Goal: Task Accomplishment & Management: Manage account settings

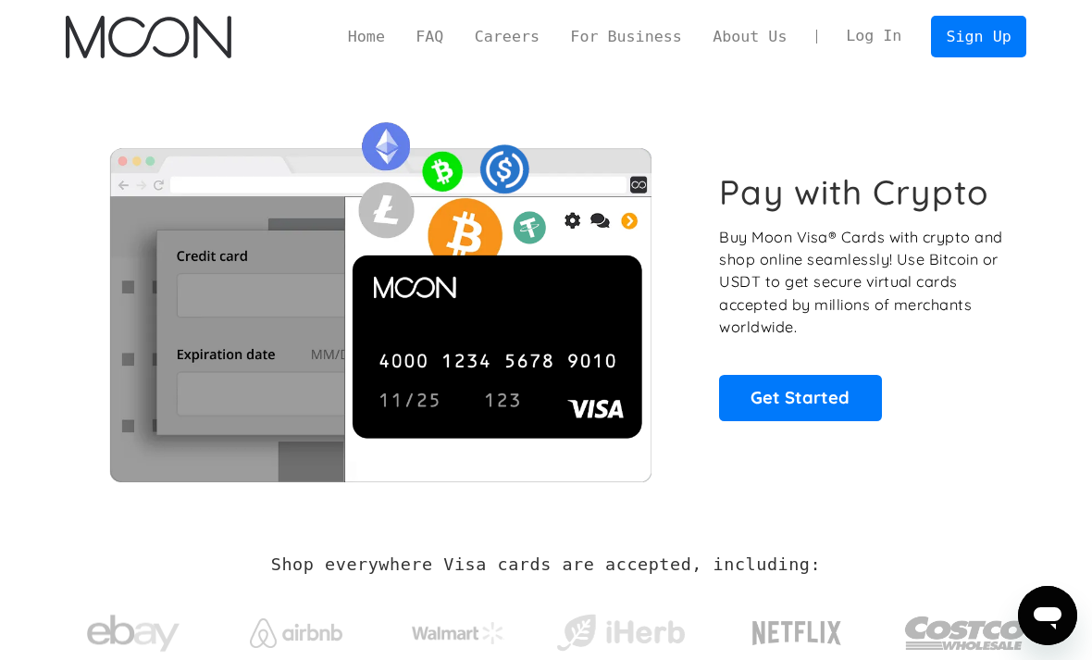
click at [891, 31] on link "Log In" at bounding box center [874, 37] width 87 height 40
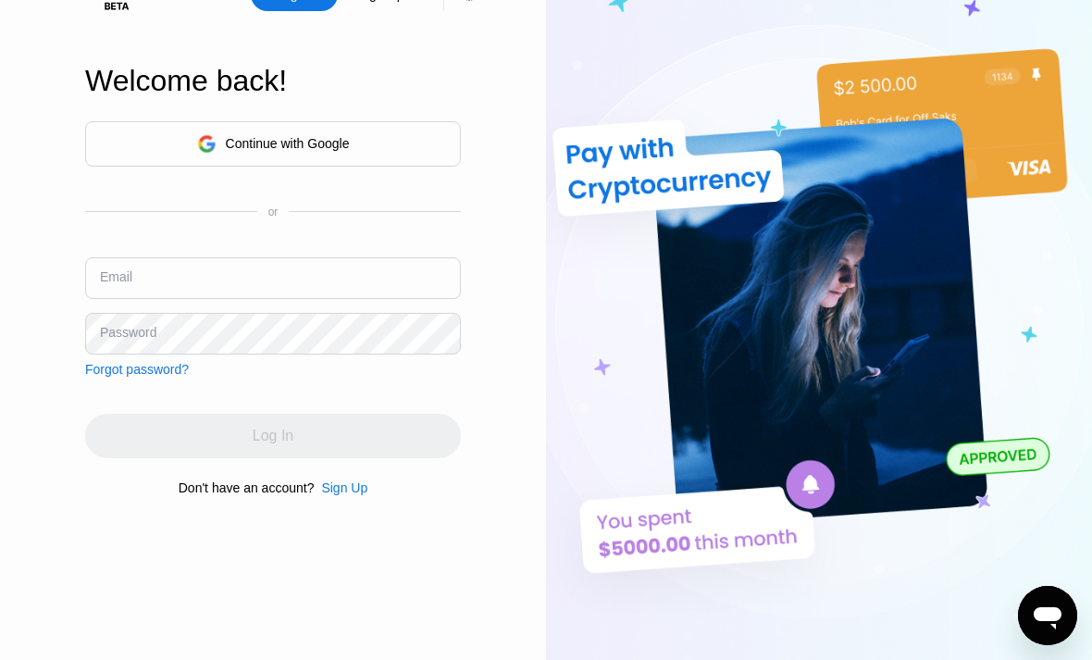
click at [126, 299] on input "text" at bounding box center [273, 278] width 376 height 42
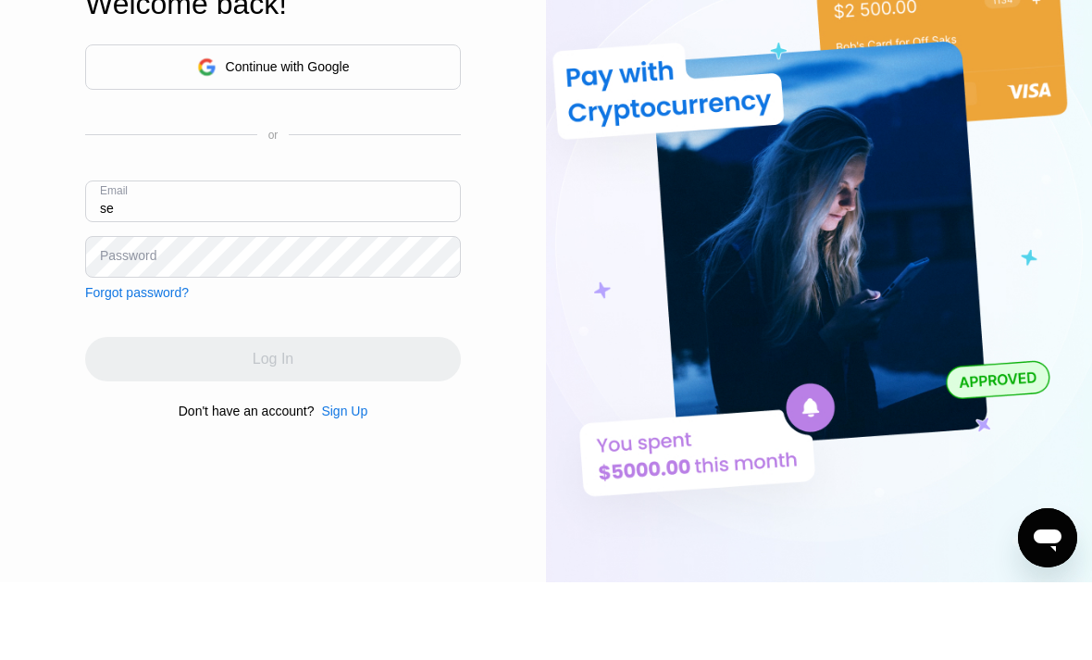
type input "s"
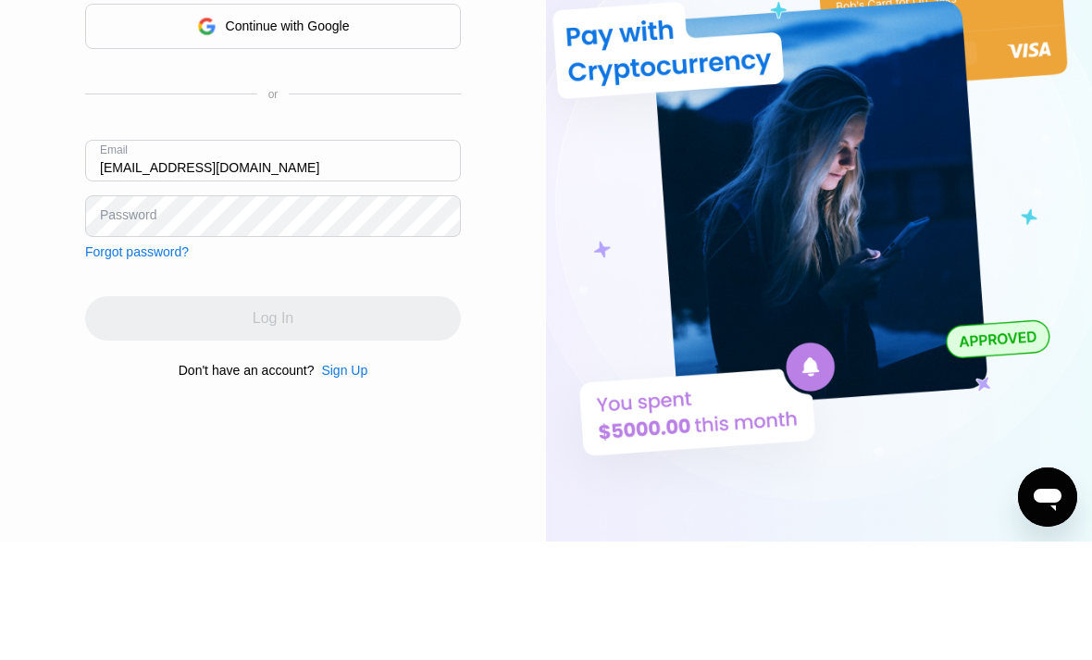
type input "[EMAIL_ADDRESS][DOMAIN_NAME]"
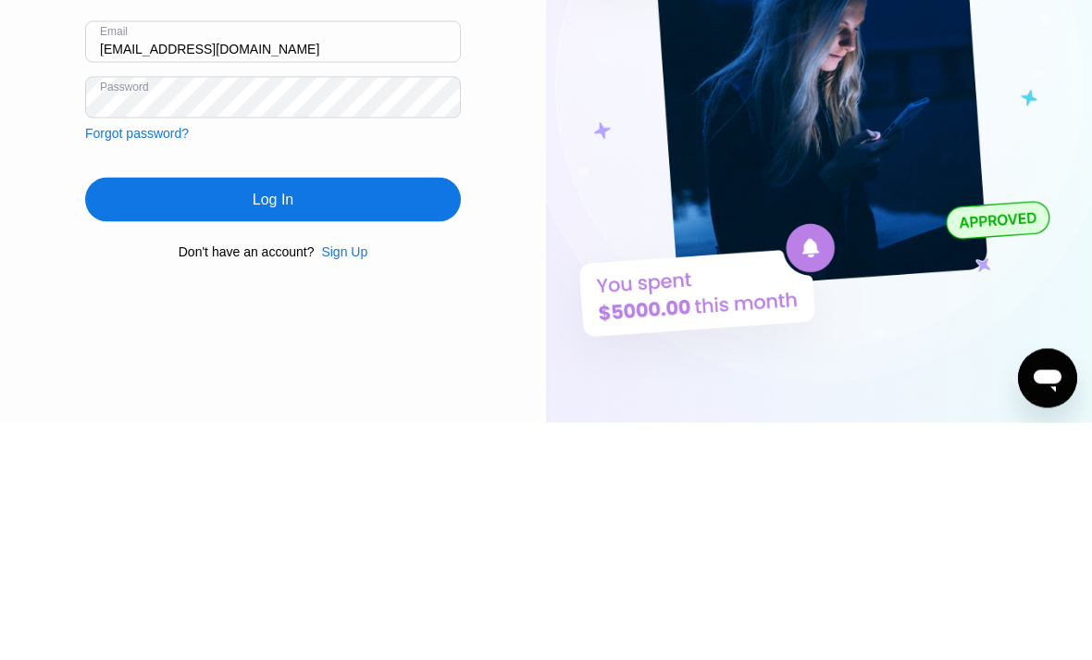
click at [353, 415] on div "Log In" at bounding box center [273, 437] width 376 height 44
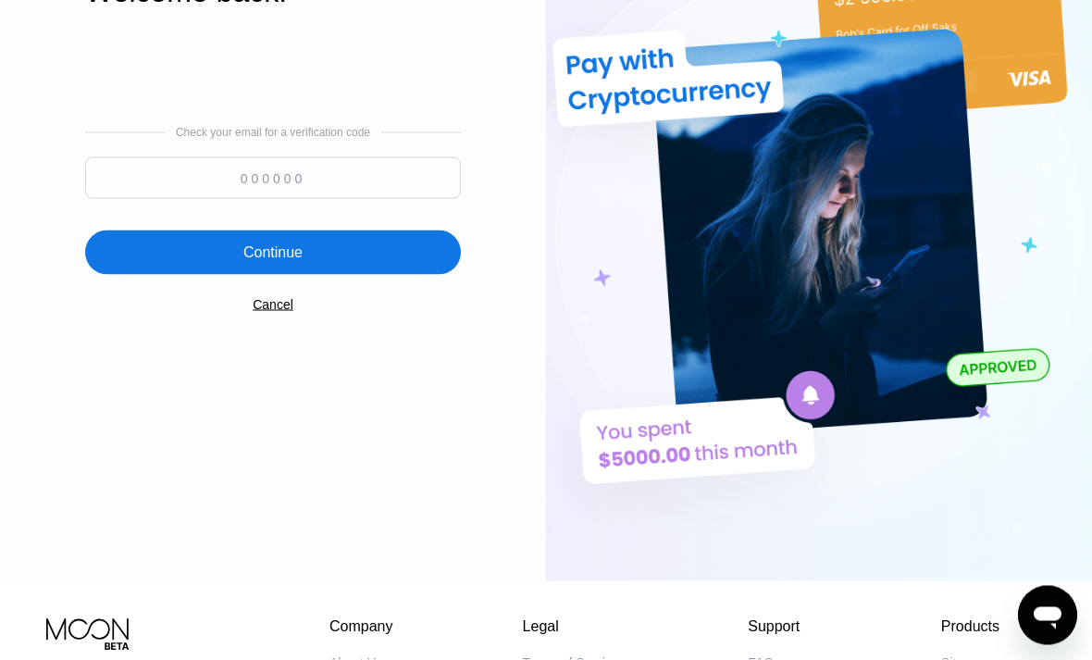
scroll to position [142, 0]
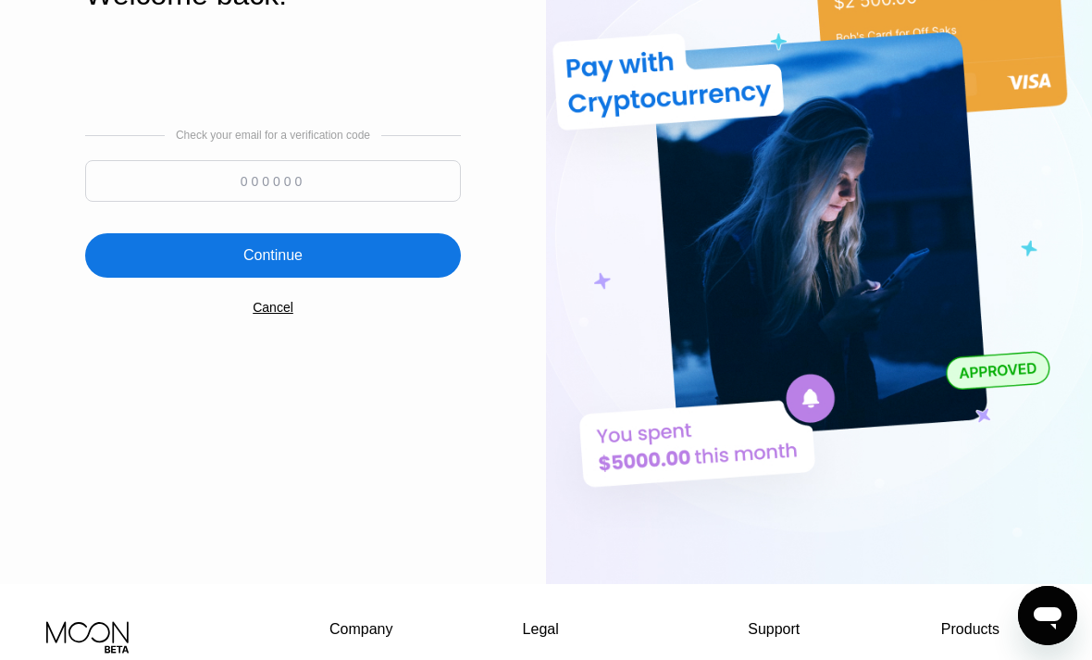
click at [380, 202] on input at bounding box center [273, 181] width 376 height 42
type input "667198"
click at [369, 278] on div "Continue" at bounding box center [273, 255] width 376 height 44
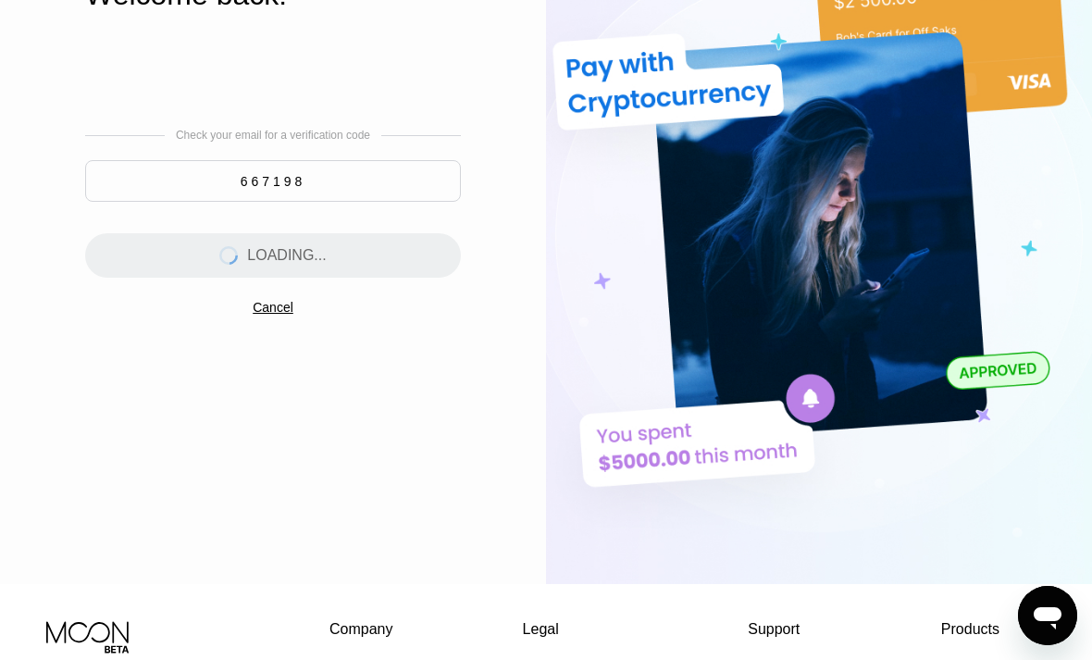
scroll to position [0, 0]
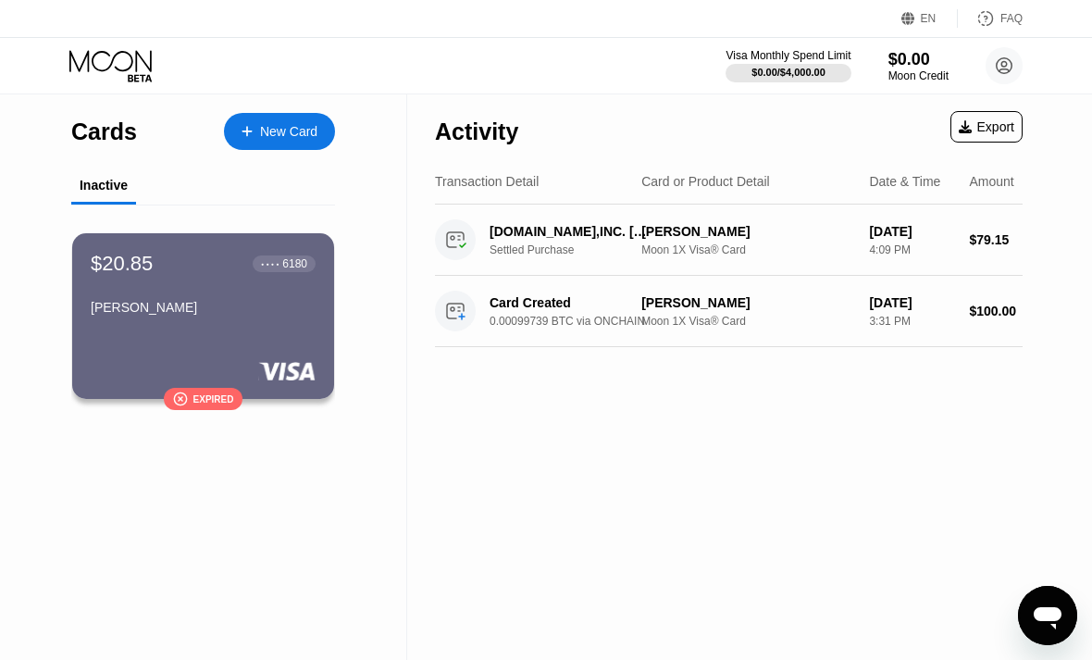
click at [139, 432] on div "$20.85 ● ● ● ● 6180 [PERSON_NAME]  Expired" at bounding box center [203, 320] width 321 height 233
click at [935, 387] on div "Activity Export Transaction Detail Card or Product Detail Date & Time Amount [D…" at bounding box center [728, 376] width 643 height 565
click at [702, 423] on div "Activity Export Transaction Detail Card or Product Detail Date & Time Amount [D…" at bounding box center [728, 376] width 643 height 565
click at [1011, 60] on circle at bounding box center [1003, 65] width 37 height 37
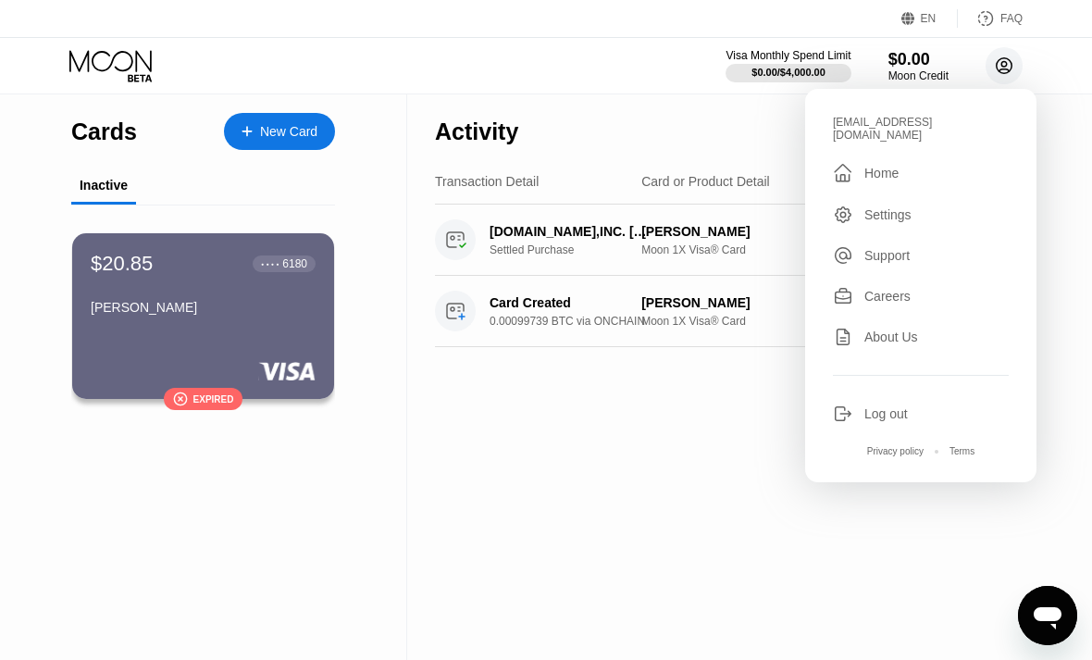
click at [181, 294] on div "$20.85 ● ● ● ● 6180 [PERSON_NAME]" at bounding box center [203, 287] width 225 height 70
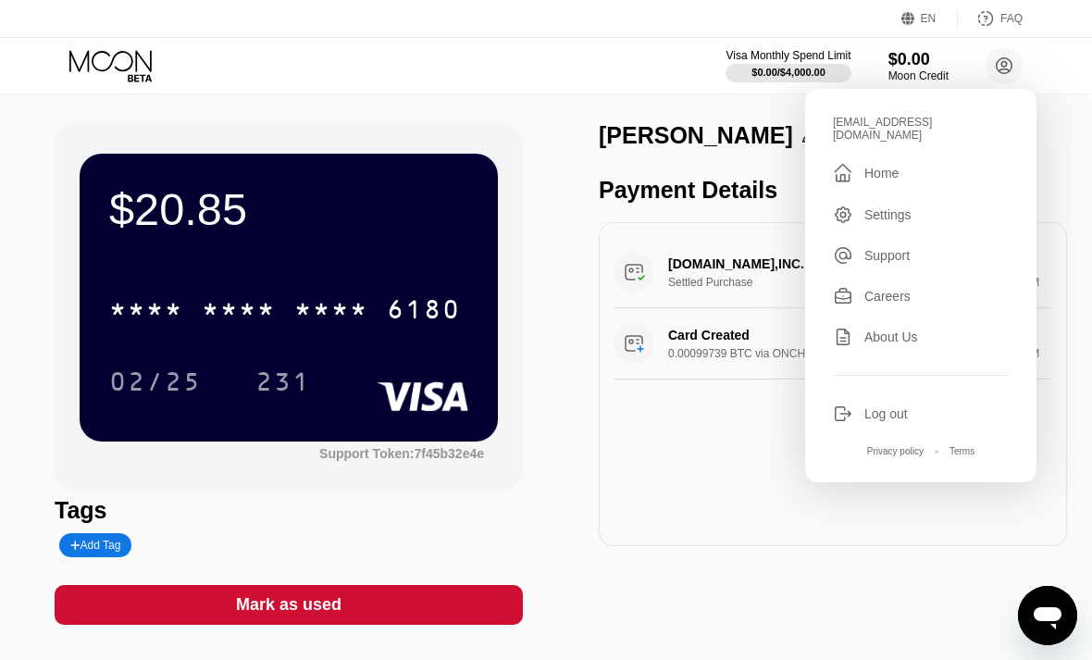
click at [150, 359] on div "02/25" at bounding box center [155, 381] width 120 height 46
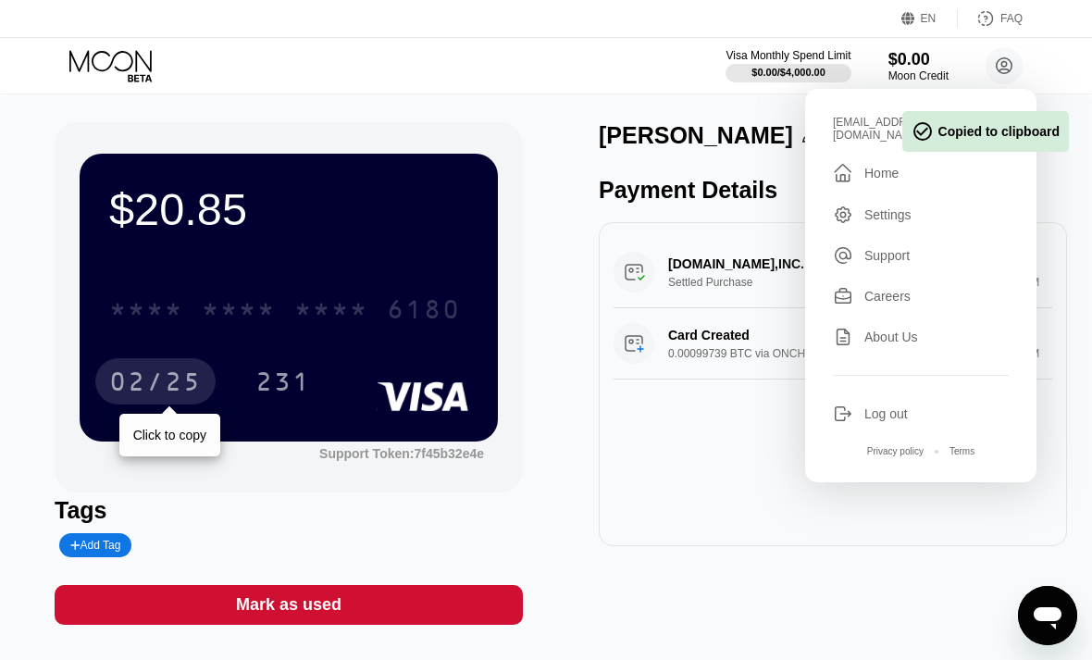
click at [154, 306] on div "* * * *" at bounding box center [146, 312] width 74 height 30
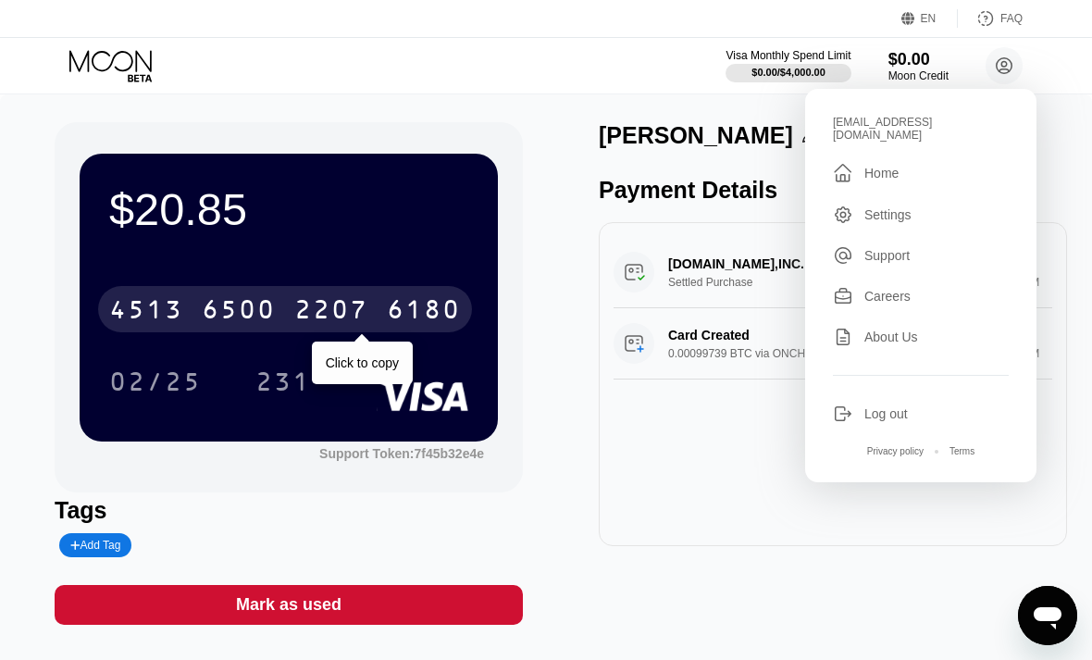
click at [571, 511] on div "$20.85 [CREDIT_CARD_NUMBER] Click to copy 02/25 231 Support Token: 7f45b32e4e T…" at bounding box center [546, 373] width 983 height 502
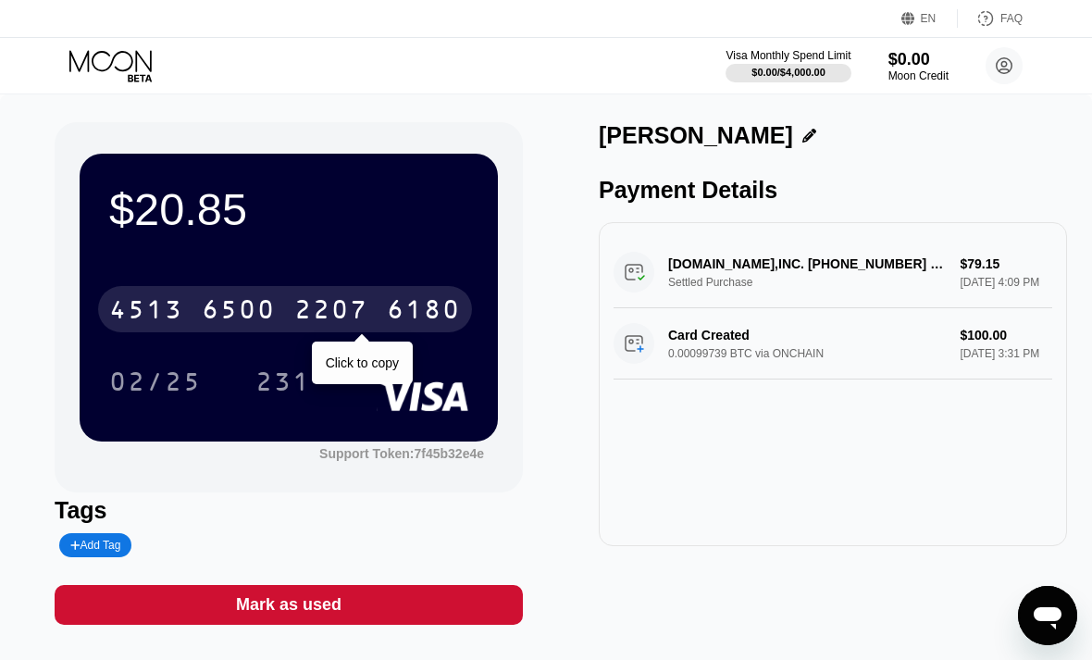
click at [568, 500] on div "$20.85 [CREDIT_CARD_NUMBER] Click to copy 02/25 231 Support Token: 7f45b32e4e T…" at bounding box center [546, 373] width 983 height 502
click at [502, 72] on div "Visa Monthly Spend Limit $0.00 / $4,000.00 $0.00 Moon Credit [EMAIL_ADDRESS][DO…" at bounding box center [546, 66] width 1092 height 56
click at [514, 105] on div "$20.85 [CREDIT_CARD_NUMBER] Click to copy 02/25 231 Support Token: 7f45b32e4e T…" at bounding box center [546, 382] width 1092 height 576
click at [51, 309] on div "$20.85 [CREDIT_CARD_NUMBER] Click to copy 02/25 231 Support Token: 7f45b32e4e T…" at bounding box center [546, 382] width 1092 height 576
click at [1012, 64] on circle at bounding box center [1003, 65] width 37 height 37
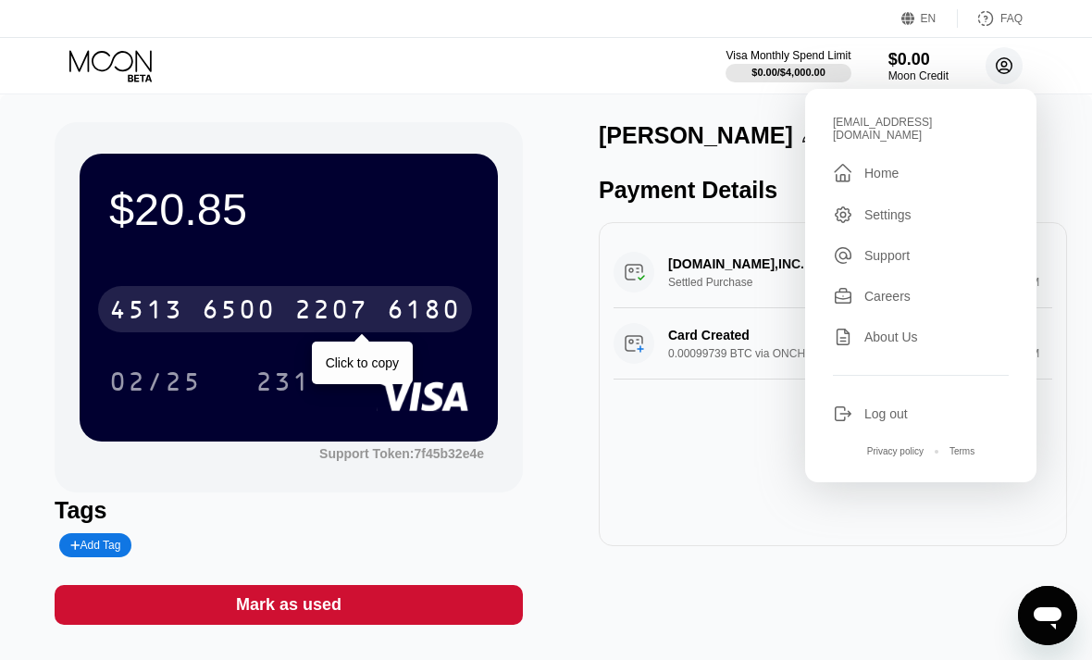
click at [718, 487] on div "[DOMAIN_NAME],INC. [PHONE_NUMBER] US Settled Purchase $79.15 [DATE] 4:09 PM Car…" at bounding box center [833, 384] width 468 height 324
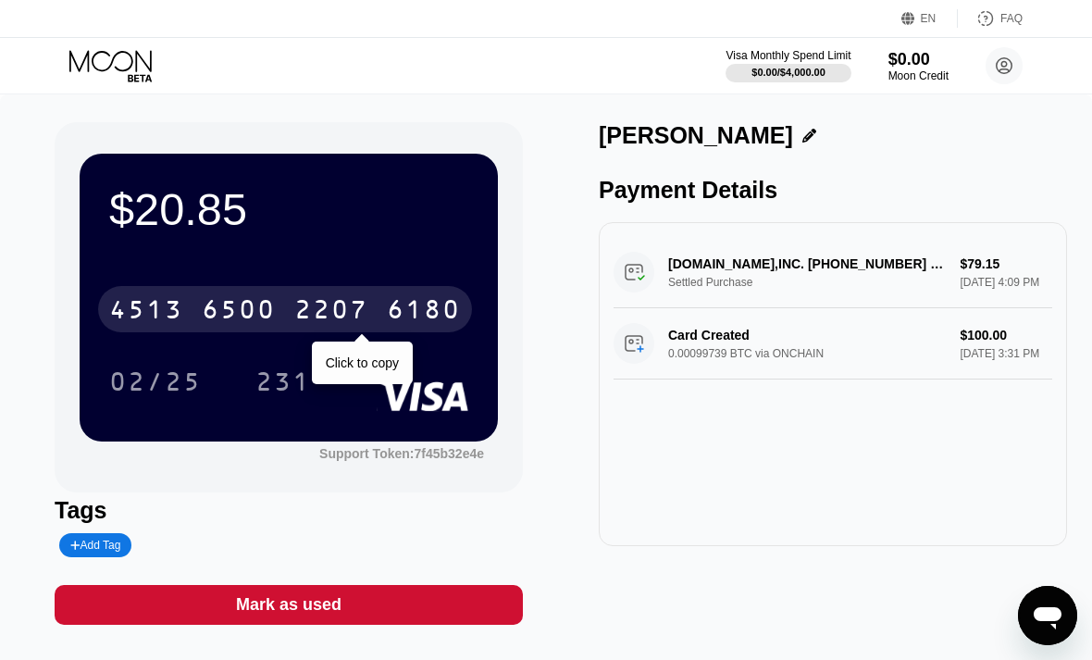
click at [873, 353] on div "Card Created 0.00099739 BTC via ONCHAIN $100.00 [DATE] 3:31 PM" at bounding box center [832, 343] width 439 height 71
click at [797, 361] on div "Card Created 0.00099739 BTC via ONCHAIN $100.00 [DATE] 3:31 PM" at bounding box center [832, 343] width 439 height 71
click at [912, 267] on div "[DOMAIN_NAME],INC. [PHONE_NUMBER] US Settled Purchase $79.15 [DATE] 4:09 PM" at bounding box center [832, 272] width 439 height 71
click at [914, 75] on div "Moon Credit" at bounding box center [918, 75] width 60 height 13
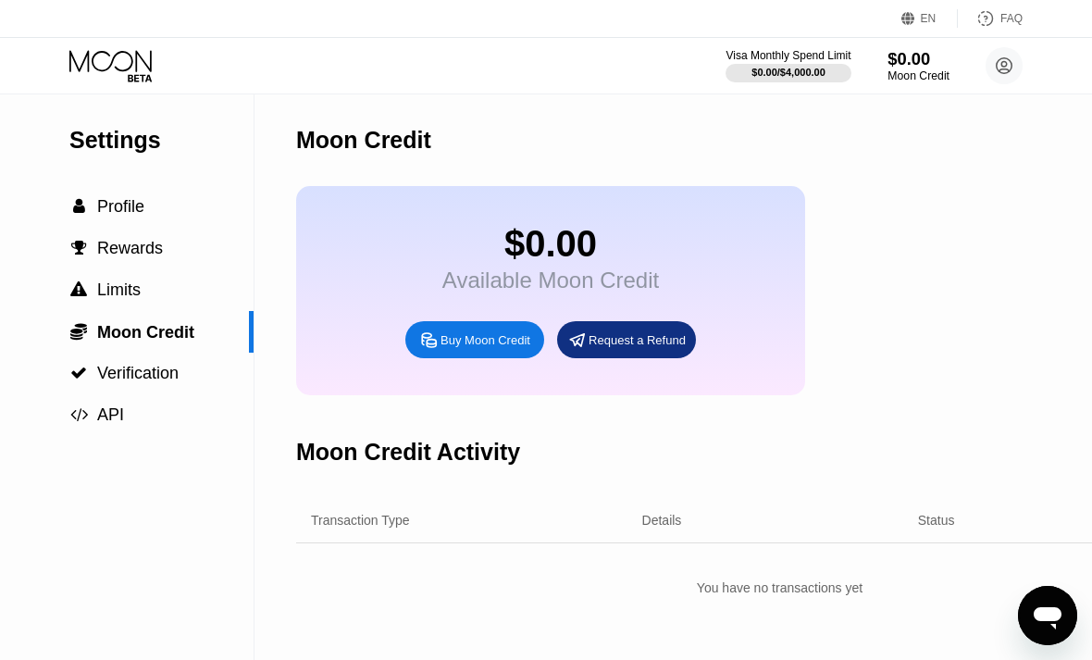
click at [101, 290] on span "Limits" at bounding box center [118, 289] width 43 height 19
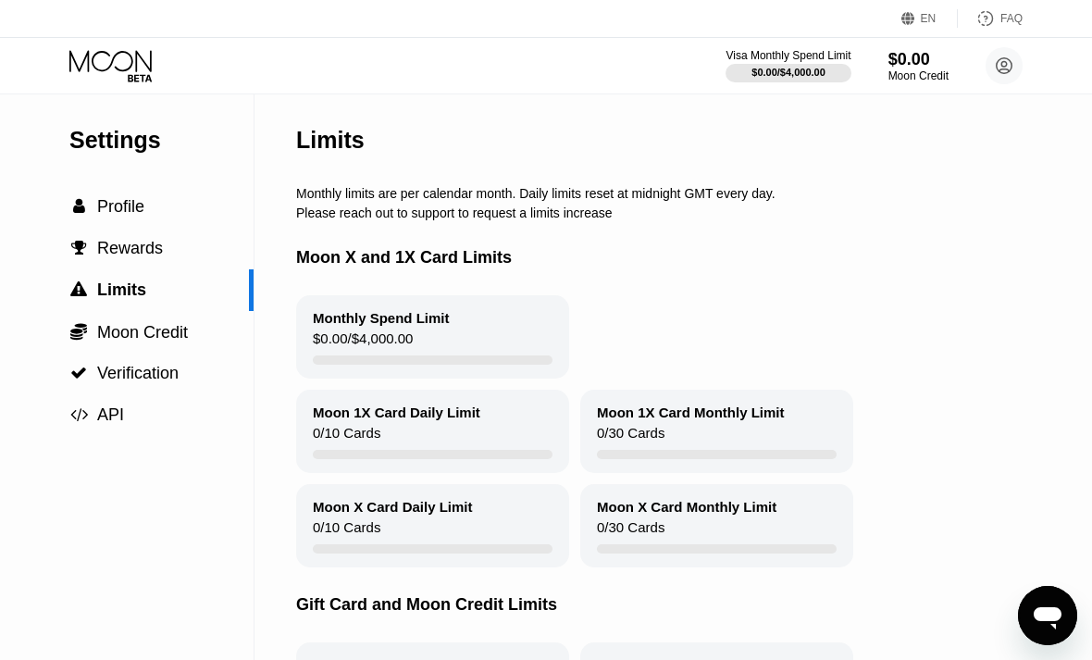
click at [104, 202] on span "Profile" at bounding box center [120, 206] width 47 height 19
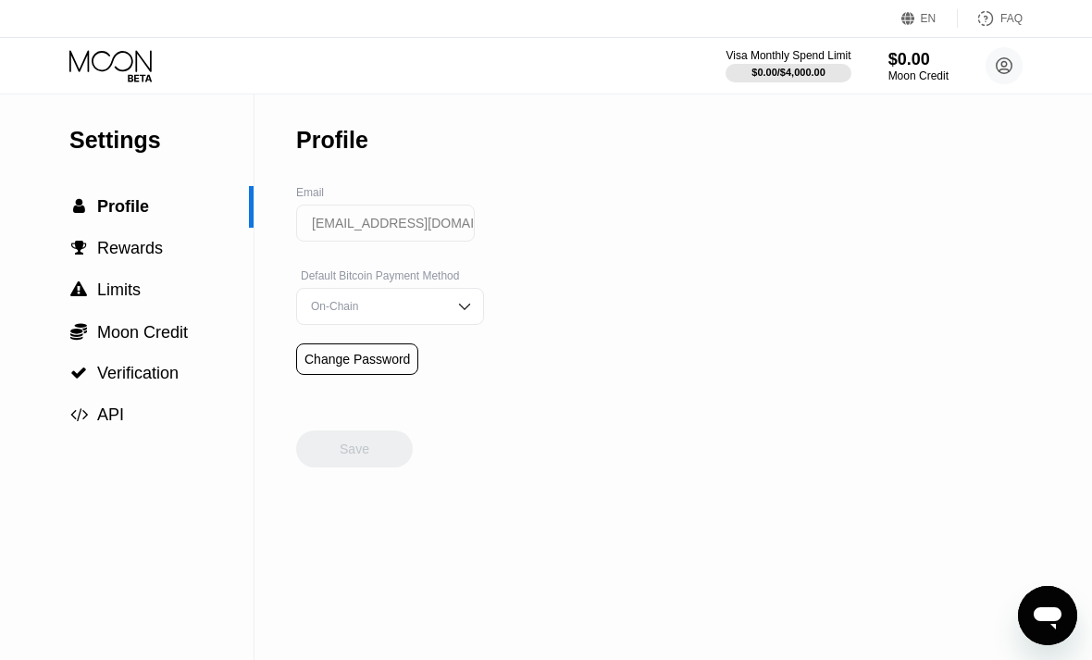
click at [908, 56] on div "$0.00" at bounding box center [918, 59] width 60 height 19
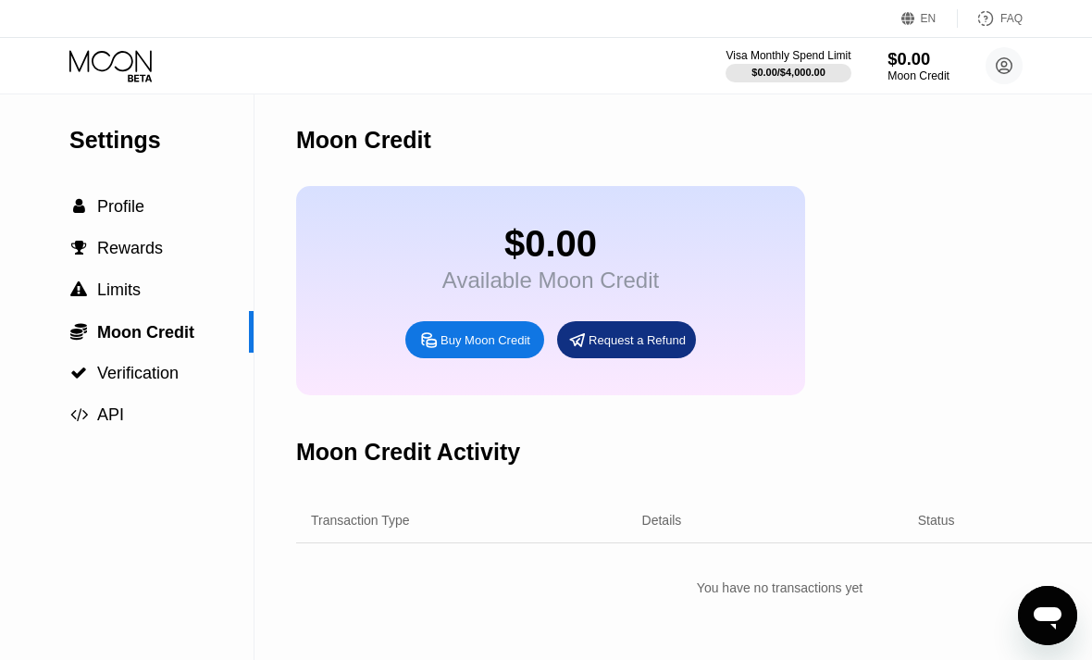
click at [809, 65] on div at bounding box center [787, 73] width 125 height 19
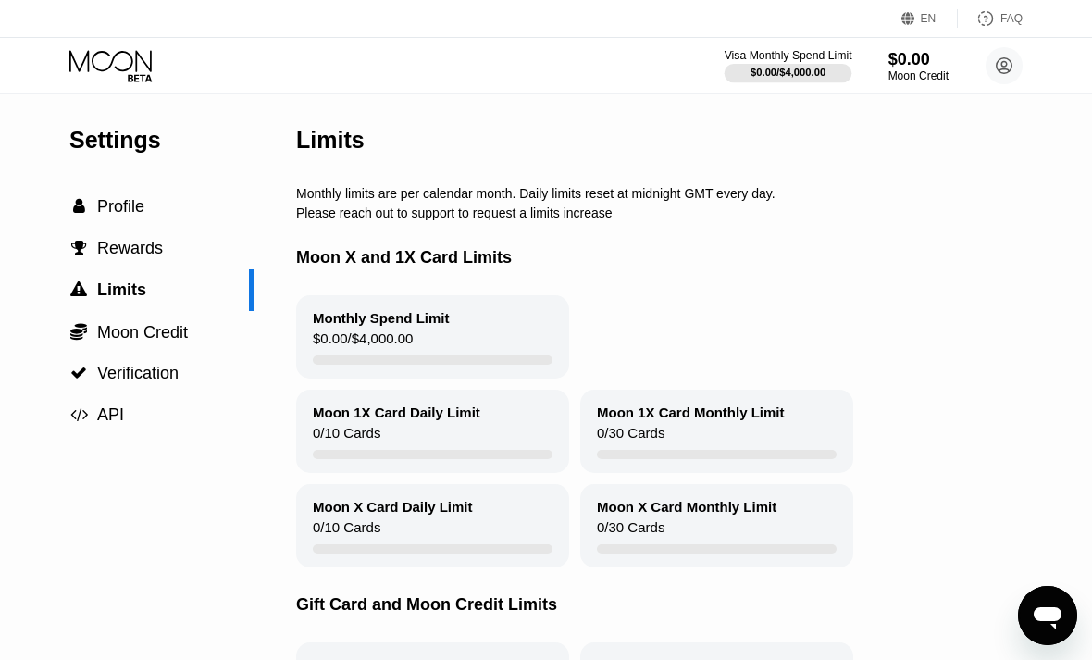
click at [1016, 54] on circle at bounding box center [1003, 65] width 37 height 37
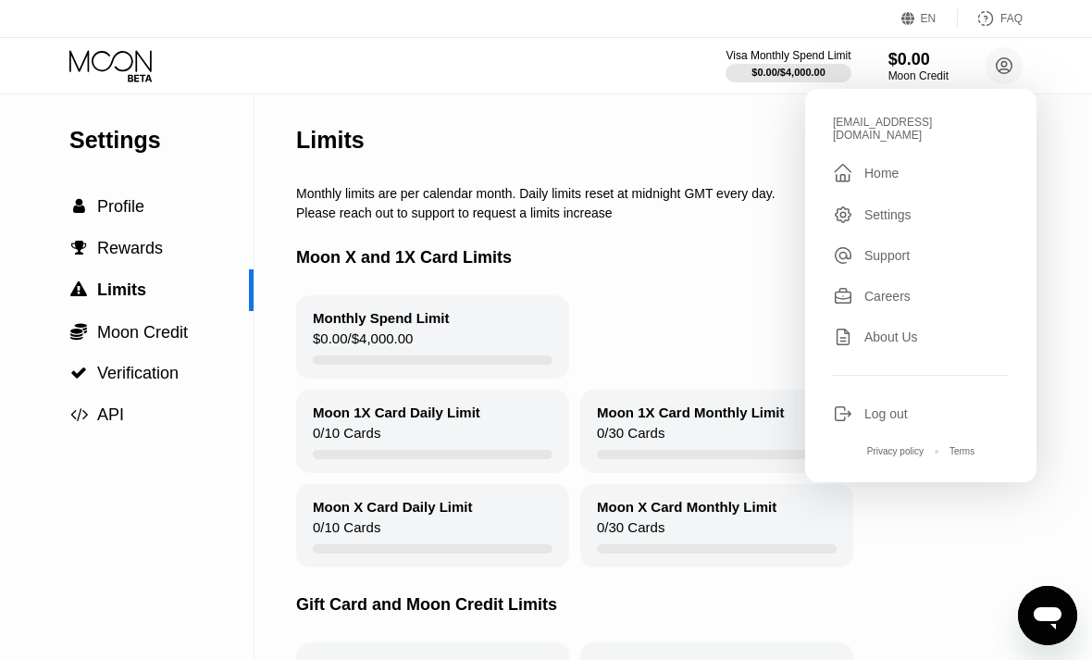
click at [103, 36] on div "EN Language English Save FAQ" at bounding box center [546, 19] width 1092 height 38
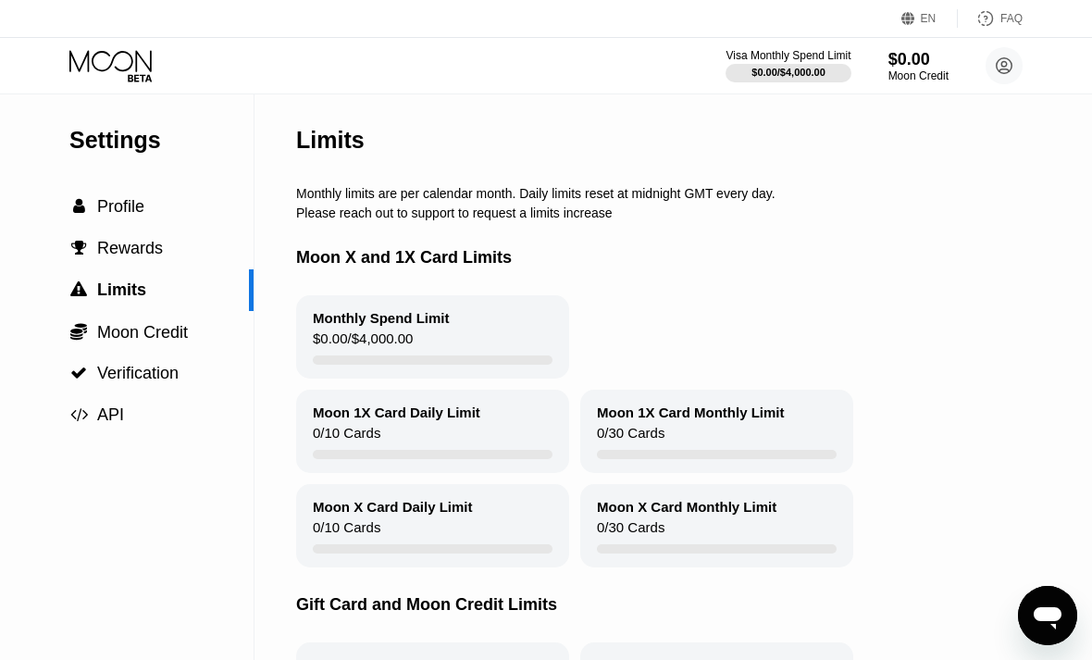
click at [1007, 57] on circle at bounding box center [1003, 65] width 37 height 37
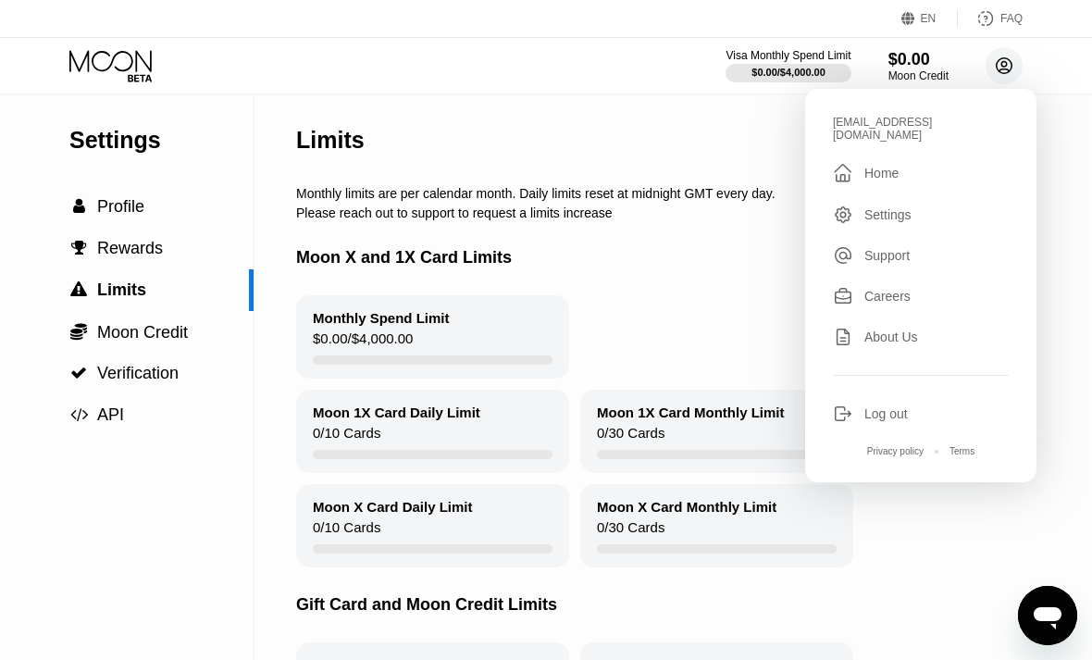
click at [876, 166] on div "Home" at bounding box center [881, 173] width 34 height 15
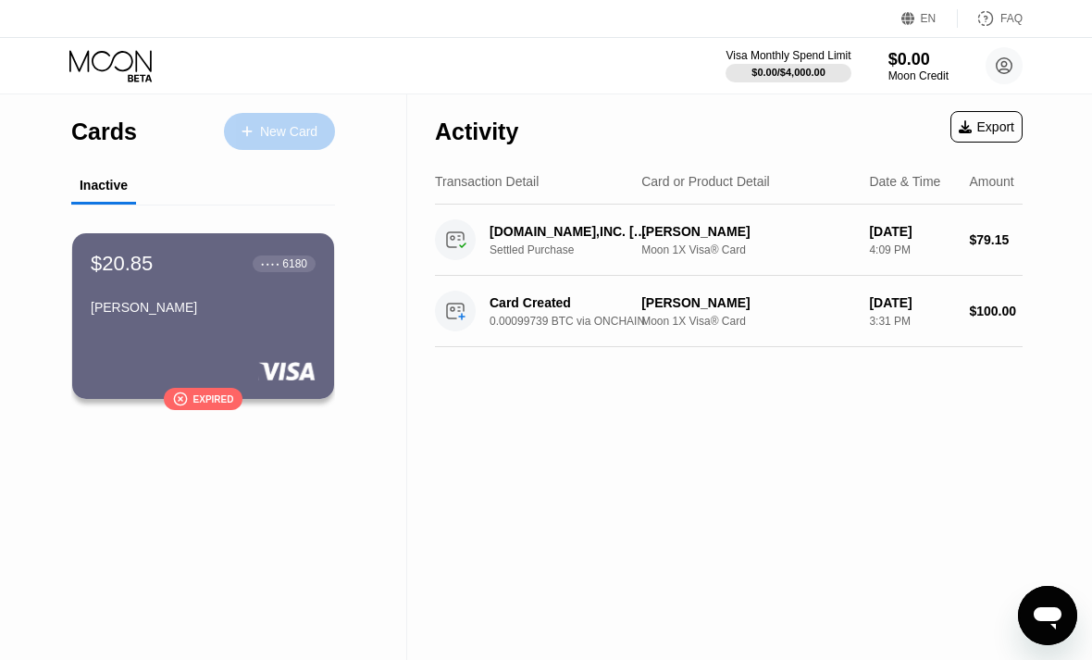
click at [266, 144] on div "New Card" at bounding box center [279, 131] width 111 height 37
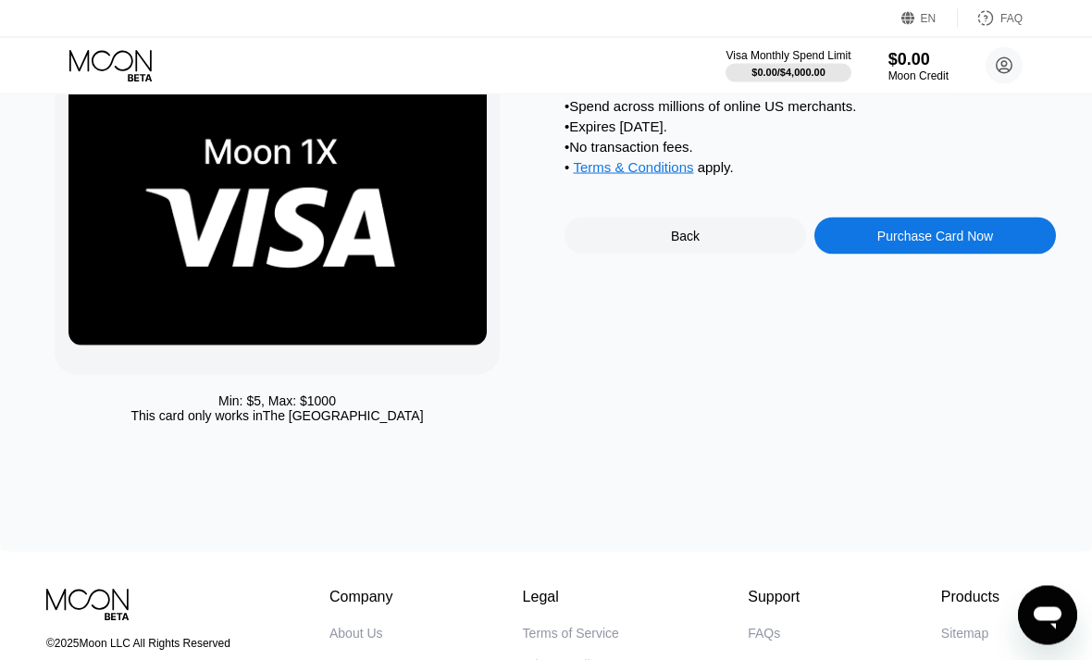
scroll to position [109, 0]
click at [749, 247] on div "Back" at bounding box center [685, 235] width 242 height 37
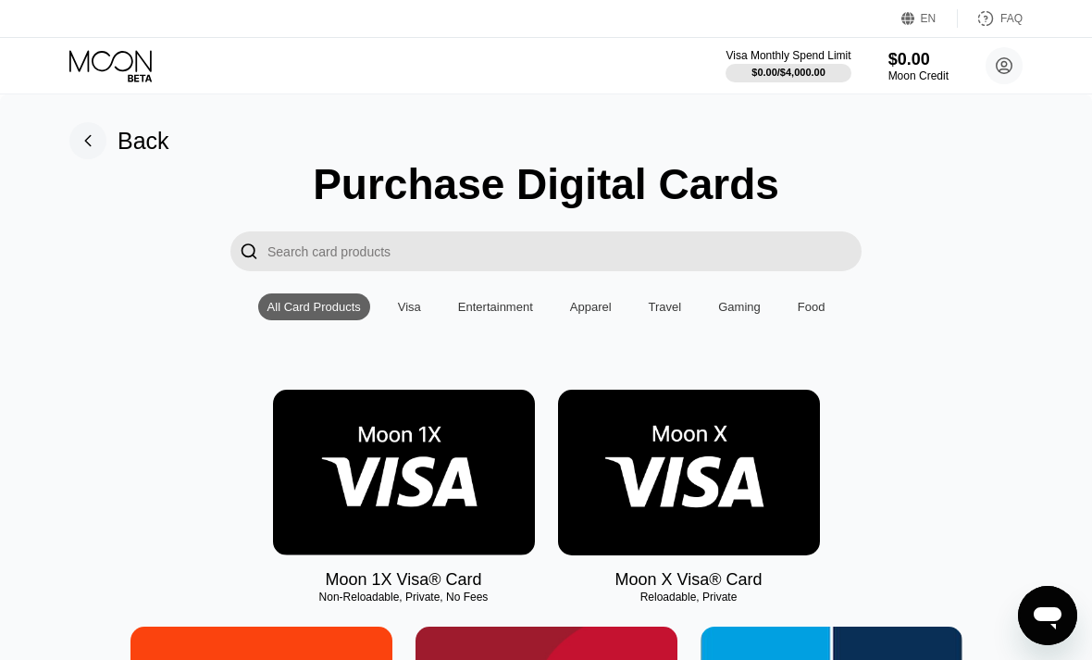
click at [798, 257] on input "Search card products" at bounding box center [564, 251] width 594 height 40
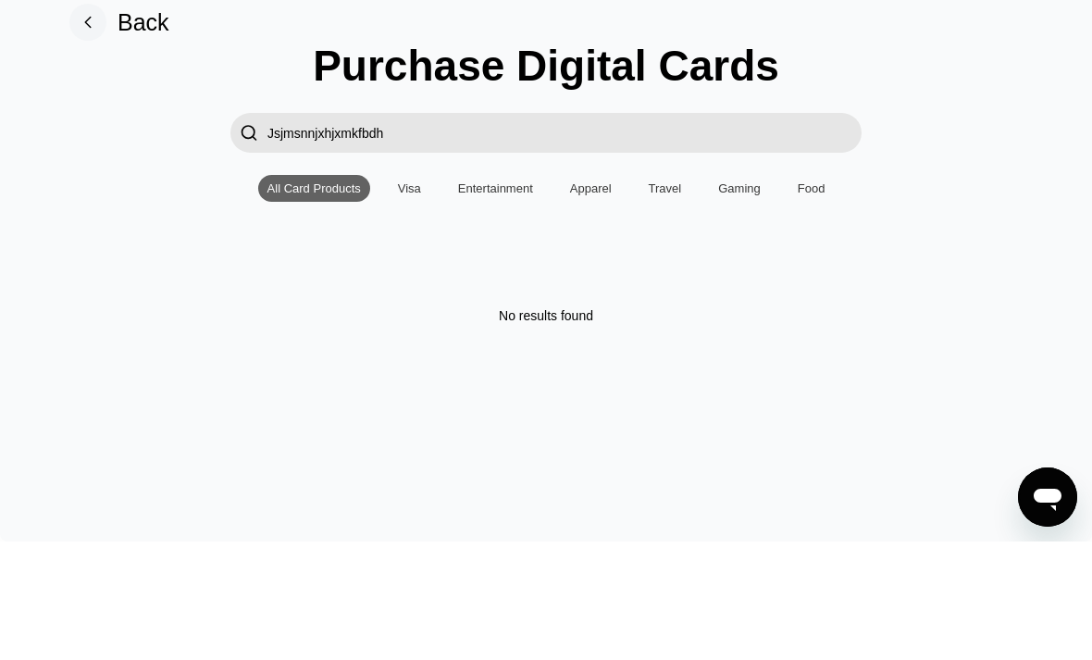
type input "Jsjmsnnjxhjxmkfbd"
click at [492, 231] on input "Jsjmsnnjxhjxmkfbd" at bounding box center [564, 251] width 594 height 40
click at [503, 231] on input "Jsjmsnnjxhjxmkfbd" at bounding box center [564, 251] width 594 height 40
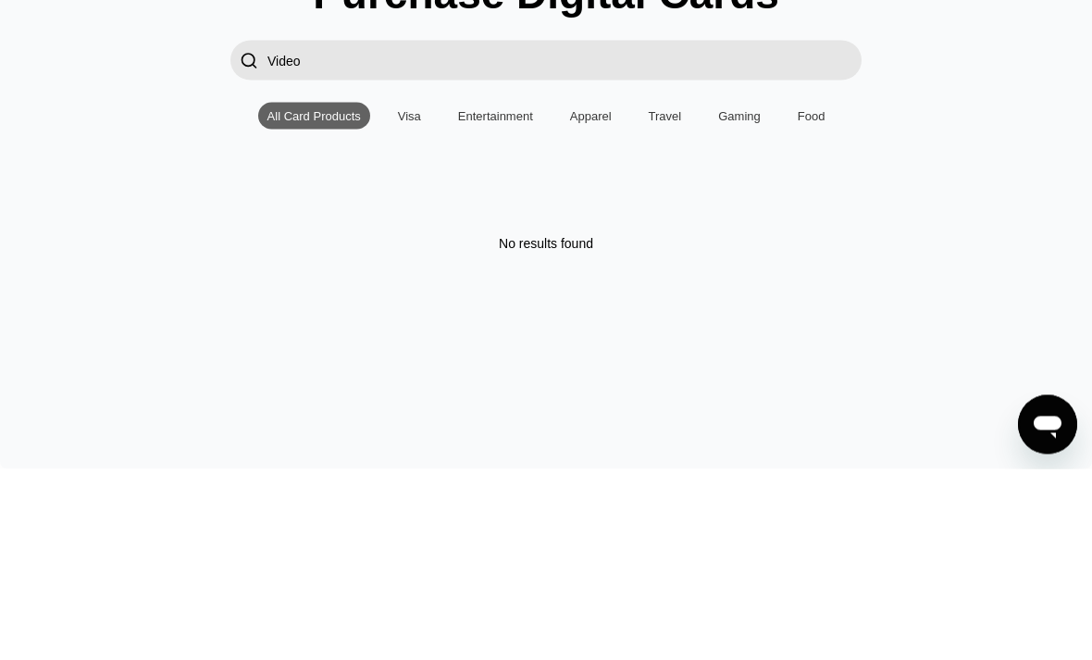
click at [419, 300] on div "Visa" at bounding box center [409, 307] width 23 height 14
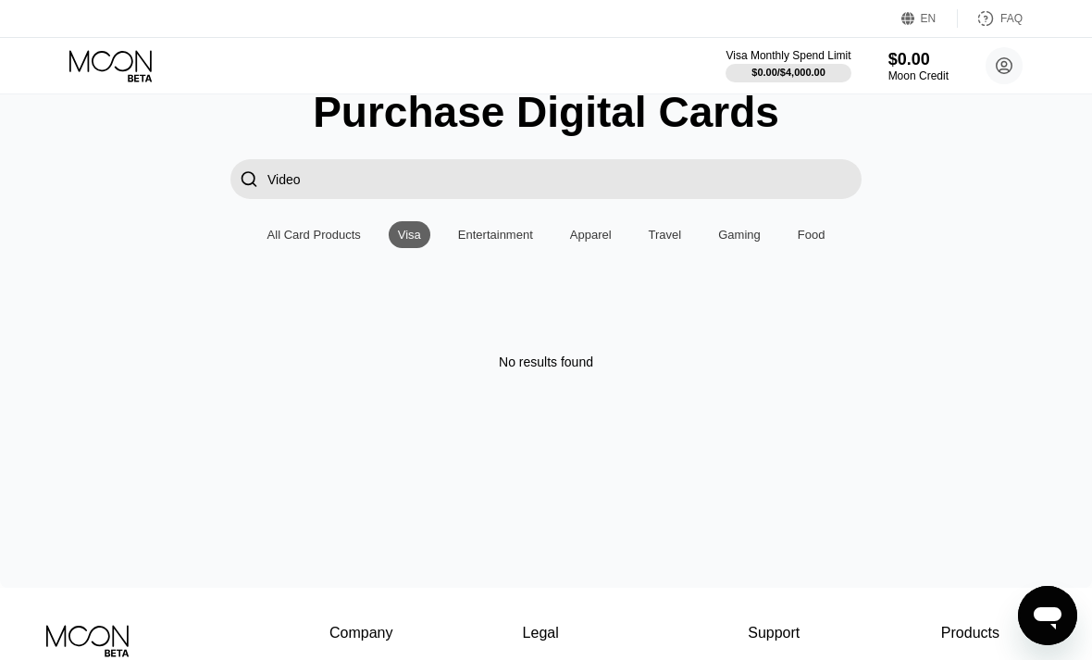
scroll to position [71, 0]
click at [548, 164] on input "Video" at bounding box center [564, 180] width 594 height 40
click at [558, 171] on input "Video" at bounding box center [564, 180] width 594 height 40
click at [560, 178] on input "Video" at bounding box center [564, 180] width 594 height 40
type input "V"
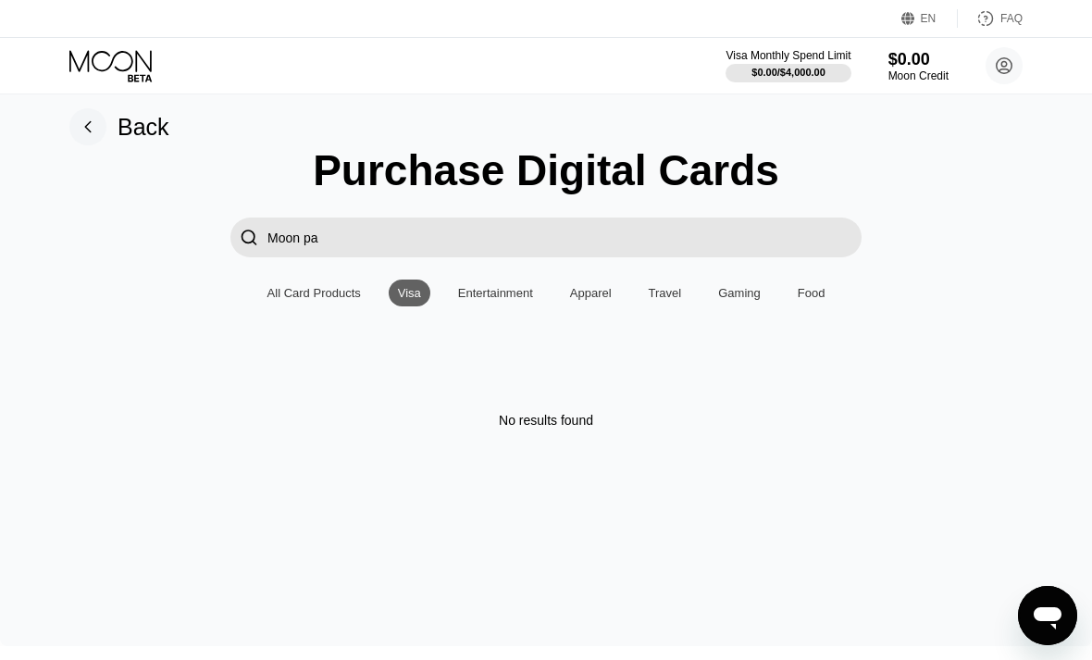
scroll to position [12, 0]
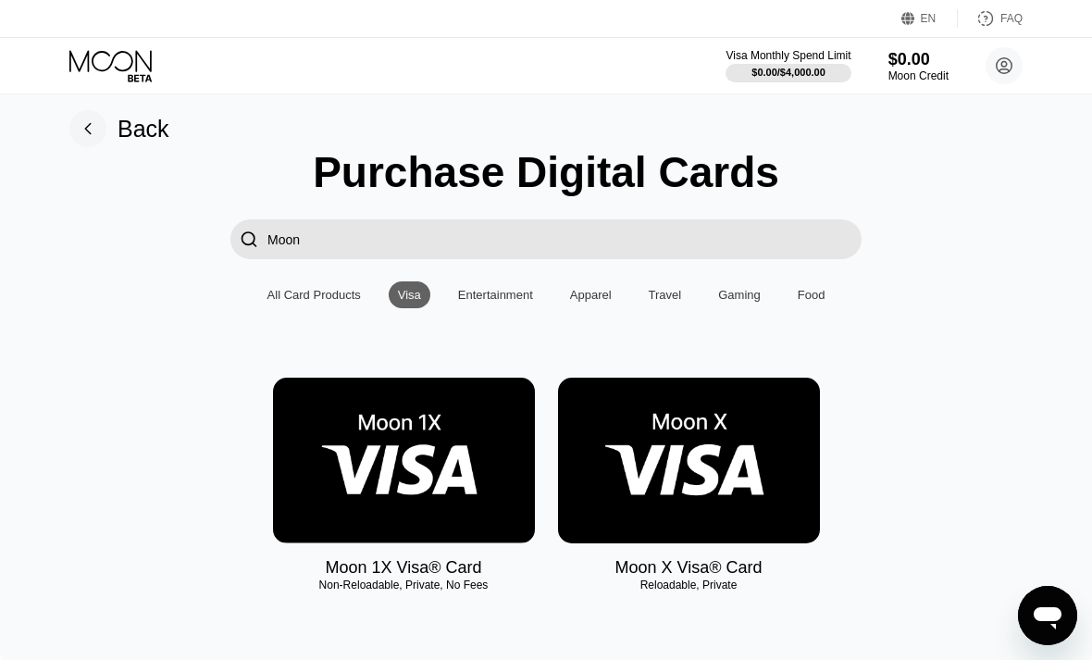
type input "Moon"
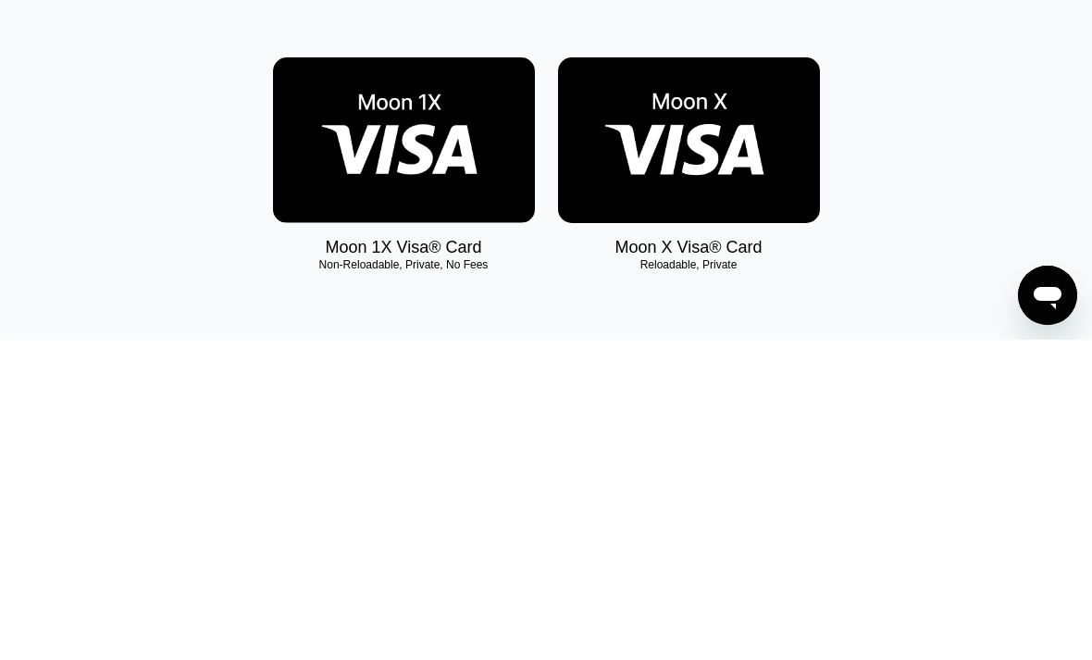
click at [468, 378] on img at bounding box center [404, 461] width 262 height 166
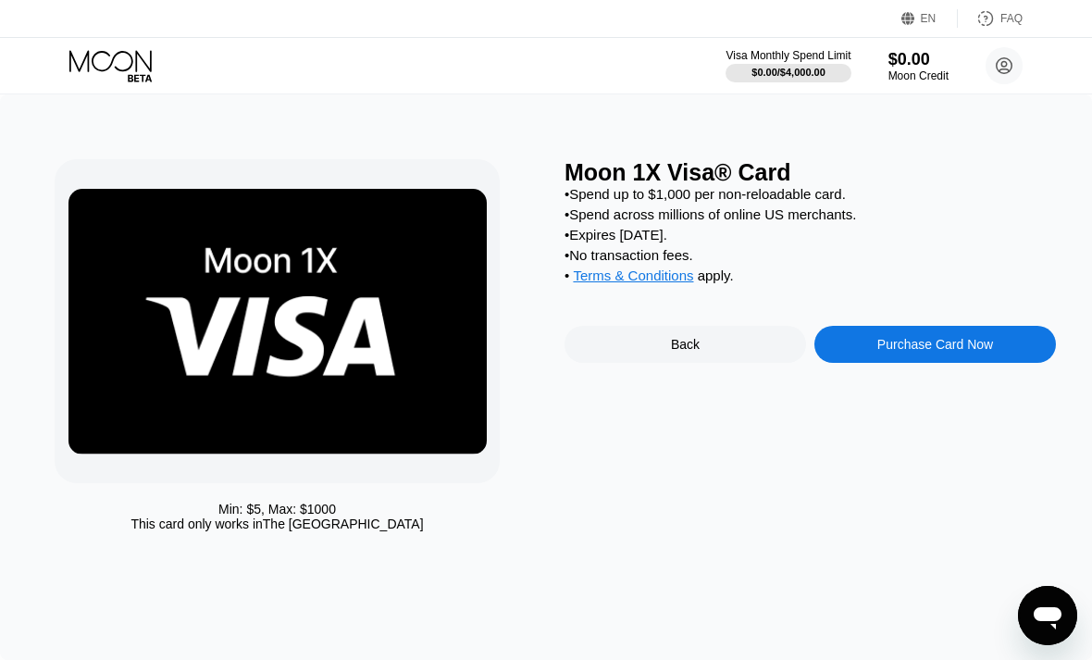
click at [105, 446] on img at bounding box center [277, 322] width 418 height 266
click at [755, 356] on div "Back" at bounding box center [685, 344] width 242 height 37
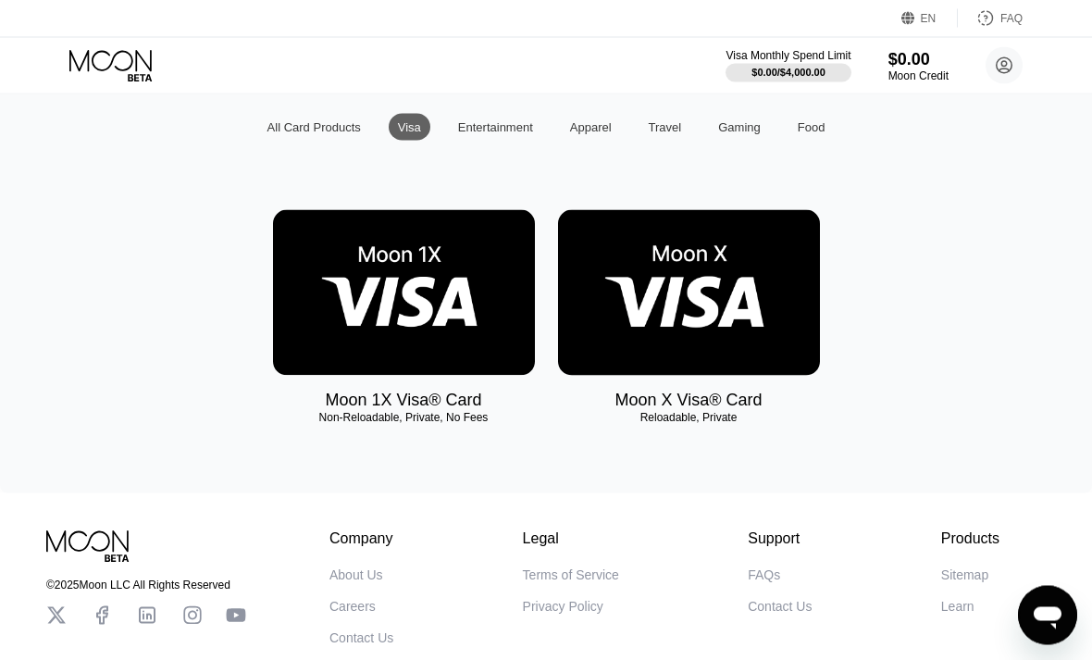
scroll to position [239, 0]
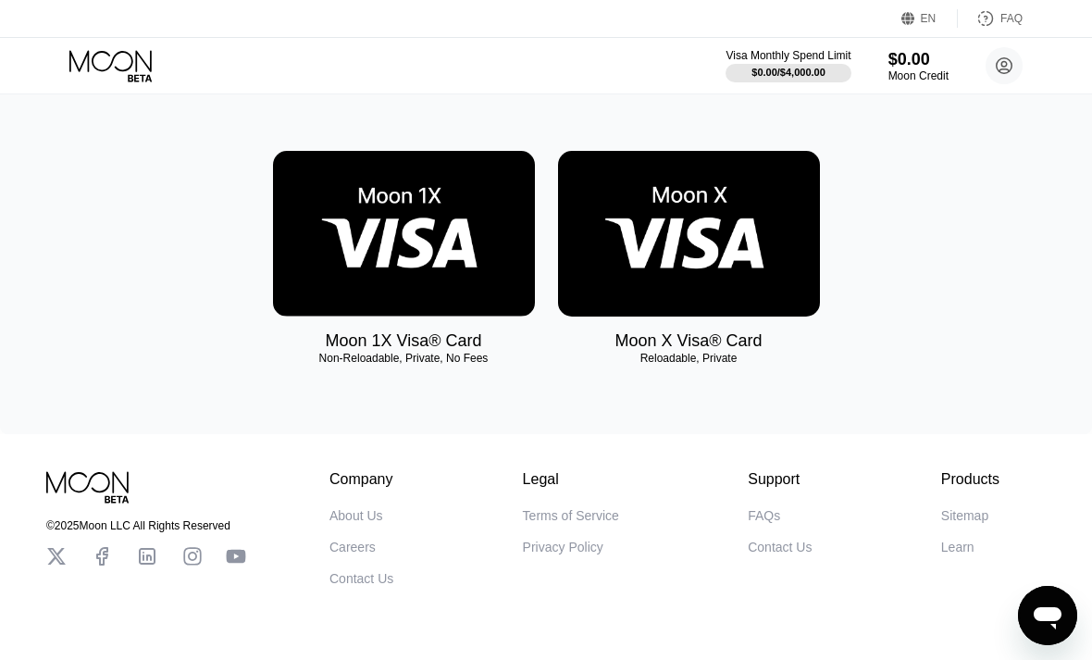
click at [783, 290] on img at bounding box center [689, 234] width 262 height 166
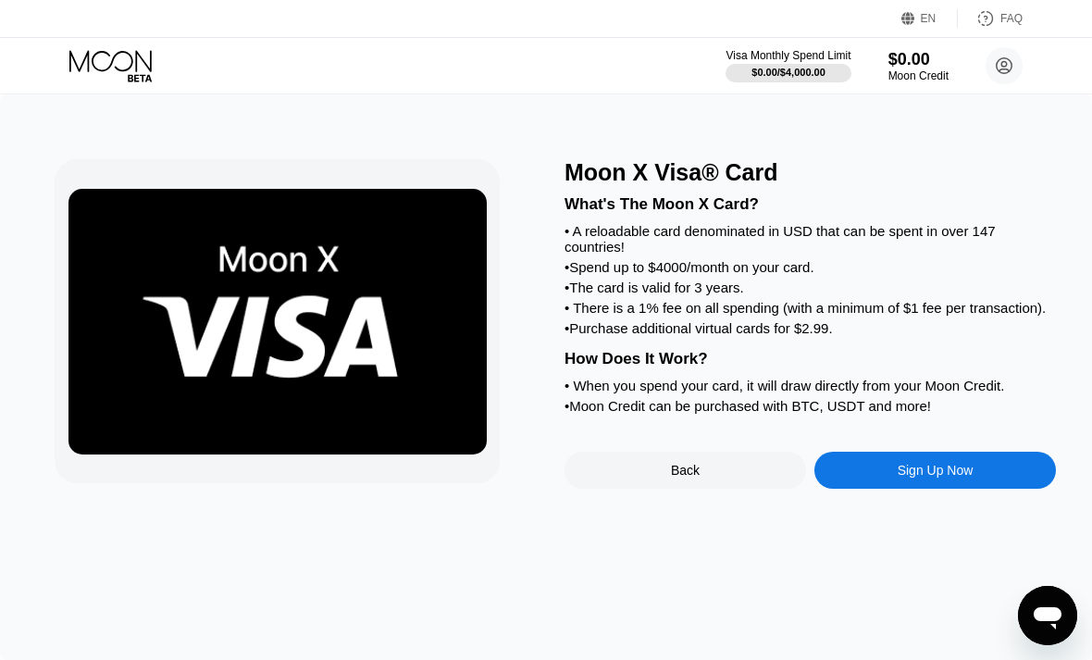
click at [706, 489] on div "Back" at bounding box center [685, 470] width 242 height 37
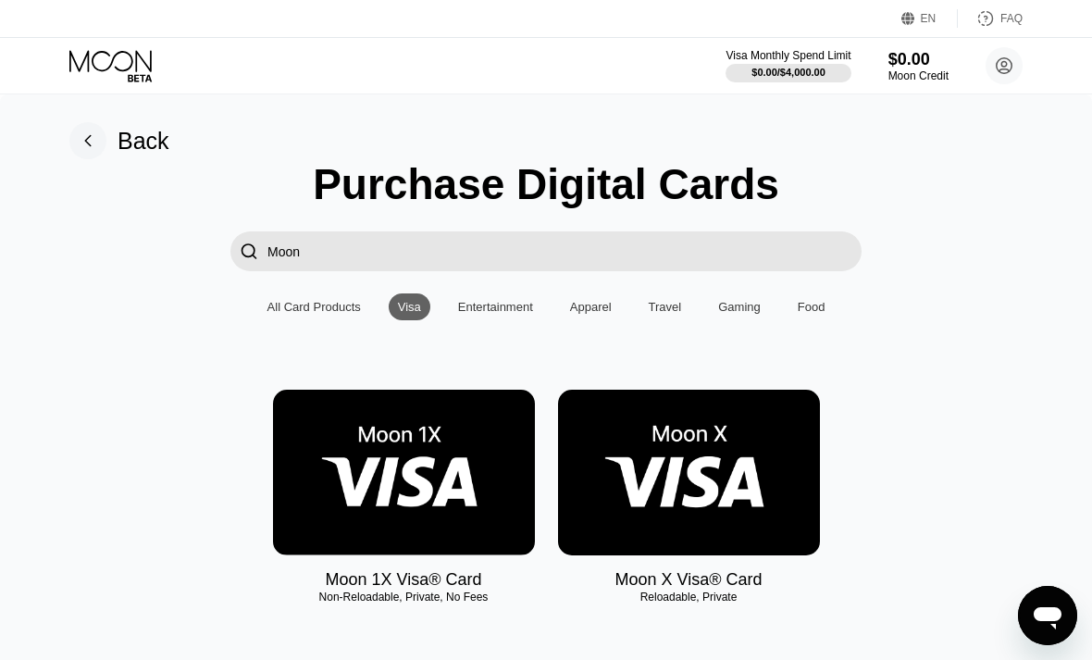
click at [319, 453] on img at bounding box center [404, 473] width 262 height 166
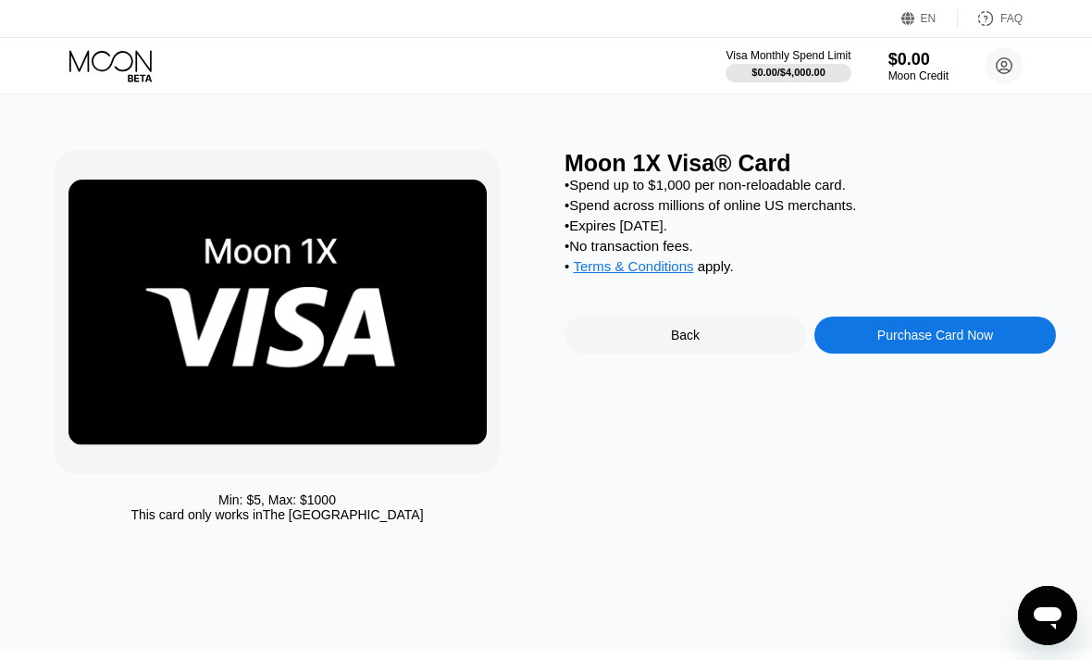
scroll to position [6, 0]
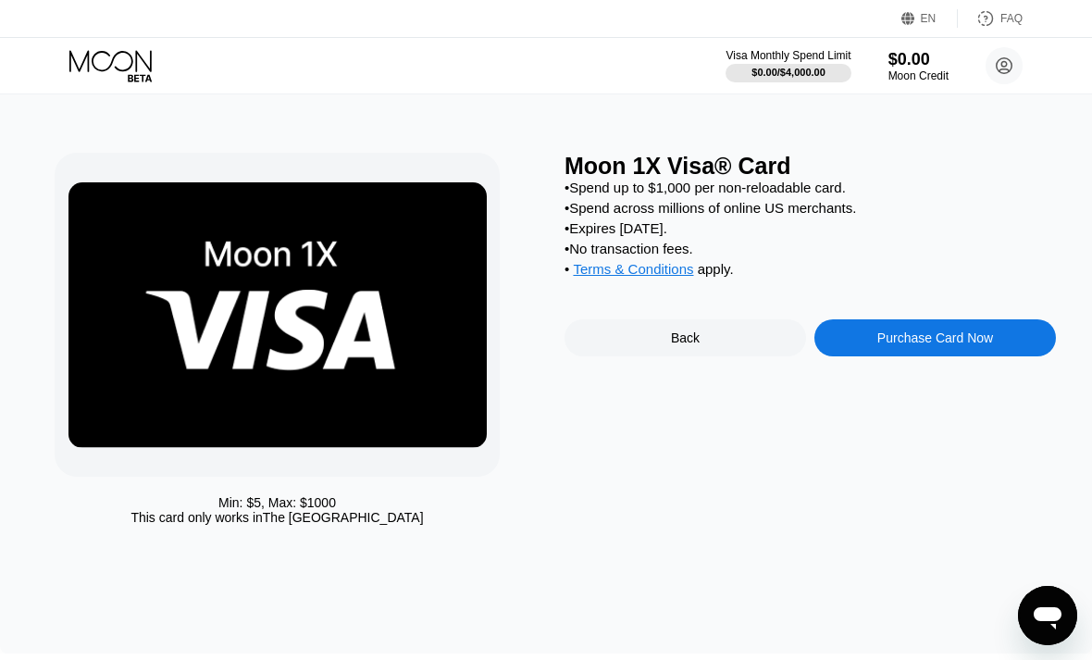
click at [1009, 64] on circle at bounding box center [1003, 65] width 37 height 37
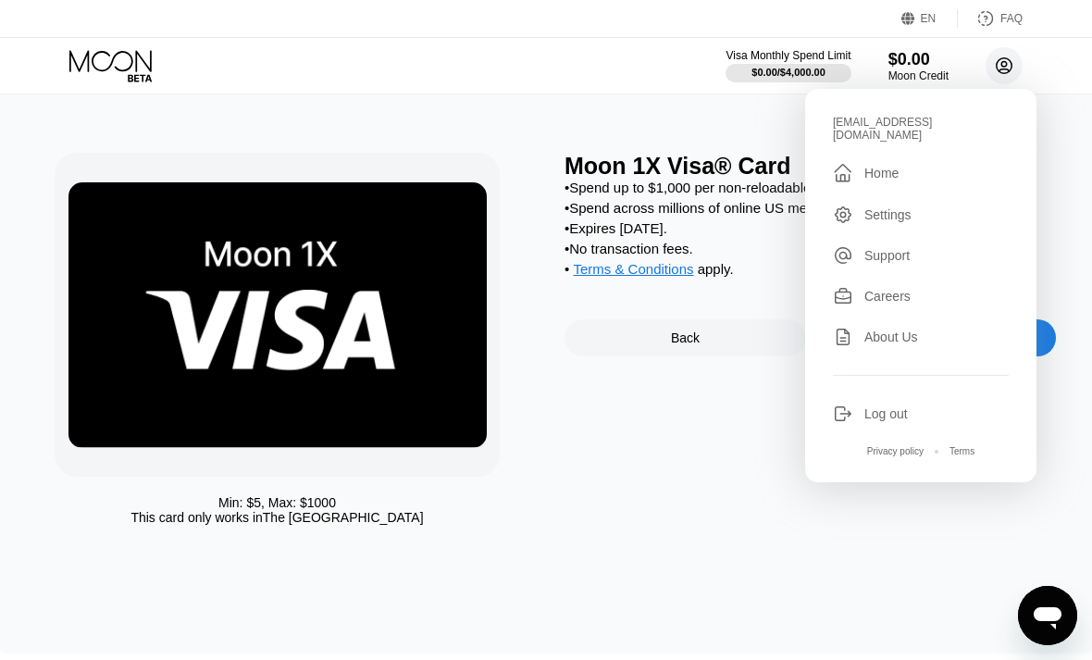
click at [910, 162] on div " Home" at bounding box center [921, 173] width 176 height 22
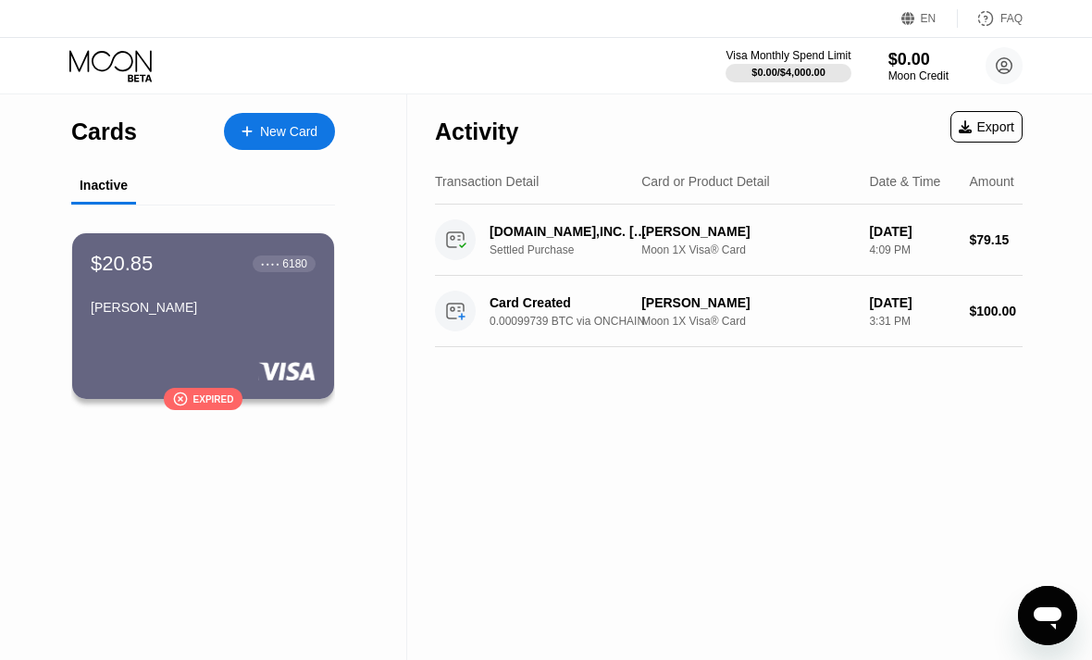
click at [261, 270] on div "● ● ● ● 6180" at bounding box center [284, 263] width 46 height 13
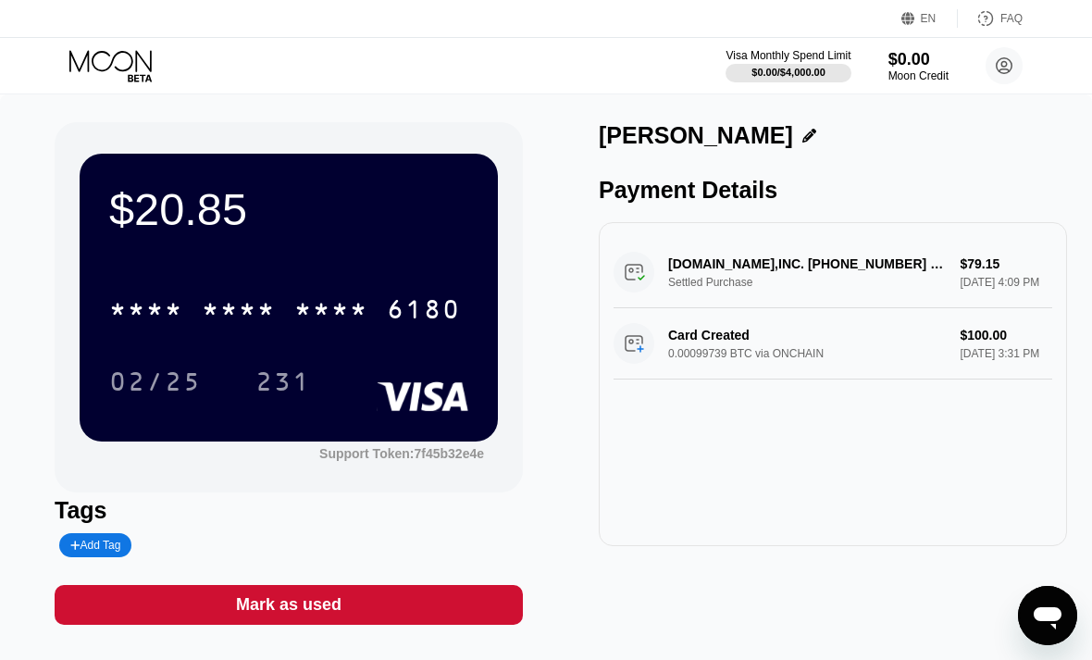
click at [135, 343] on div "* * * * * * * * * * * * 6180 02/25 231" at bounding box center [288, 326] width 359 height 109
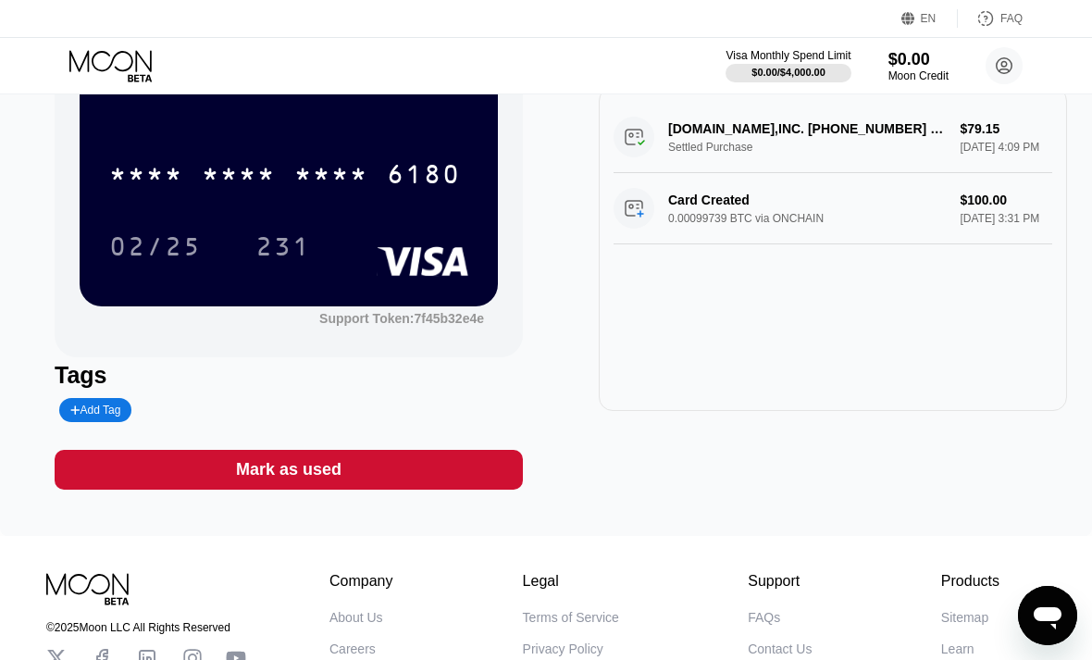
scroll to position [132, 0]
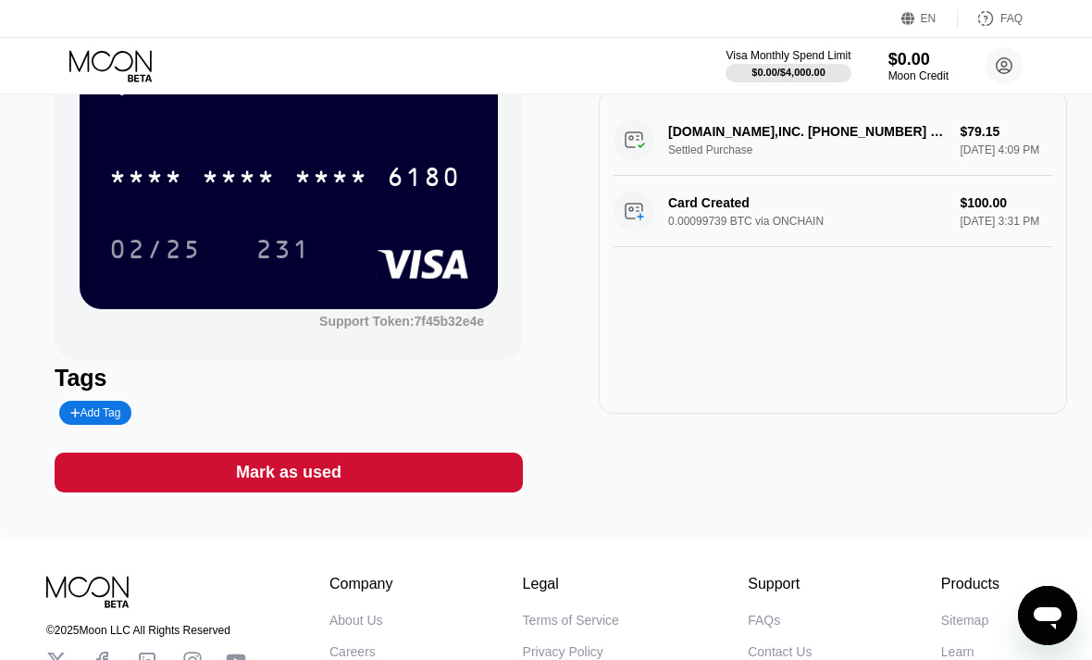
click at [132, 246] on div "02/25" at bounding box center [155, 252] width 93 height 30
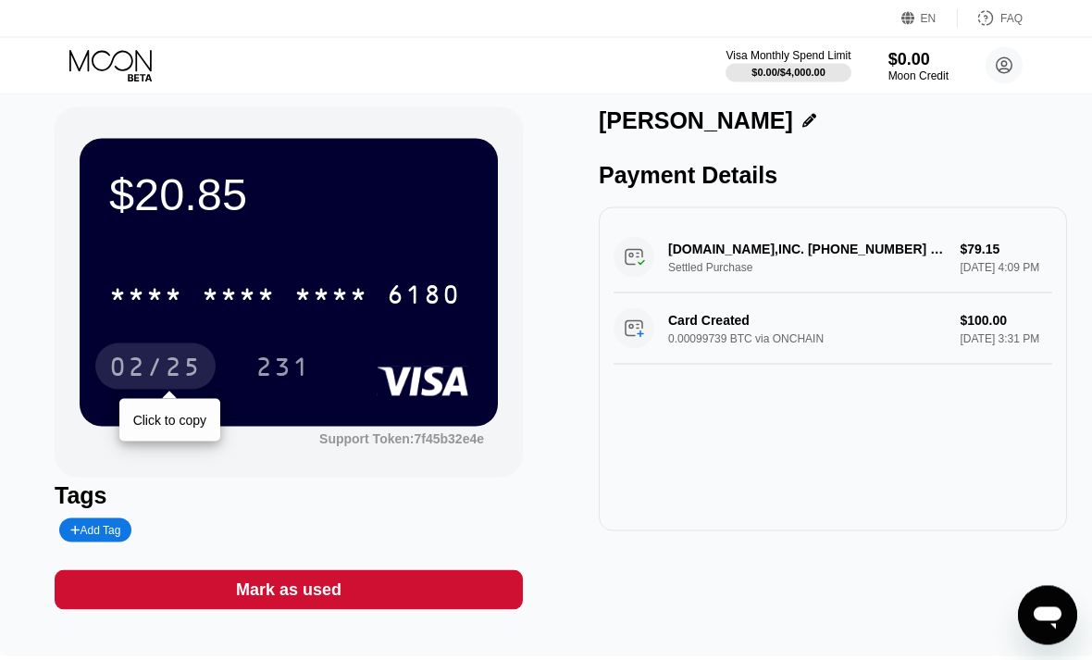
scroll to position [0, 0]
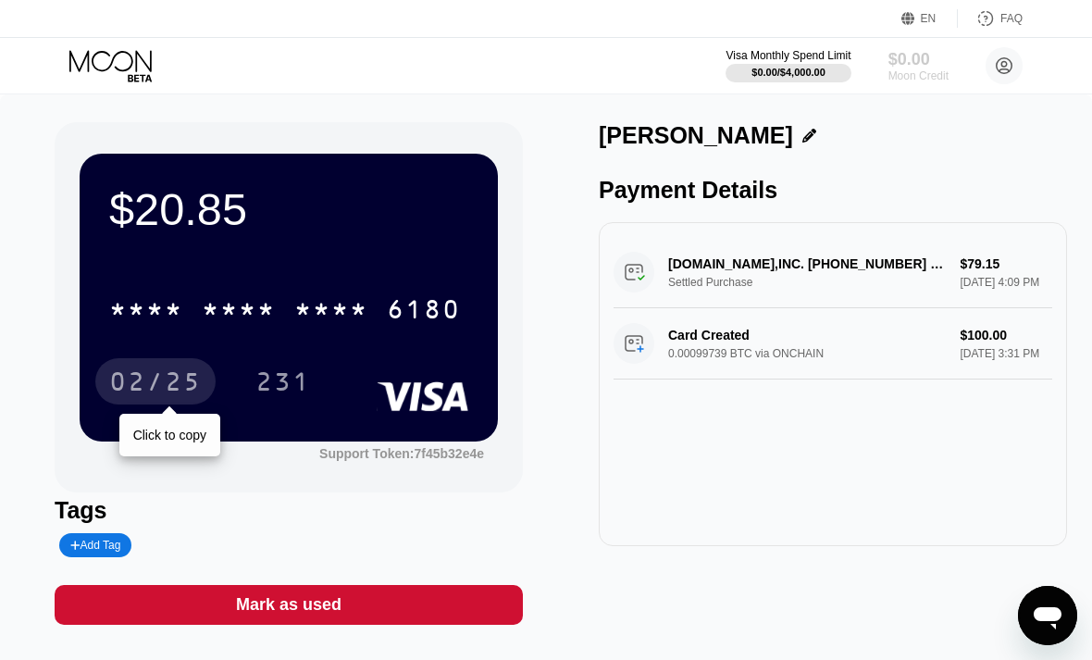
click at [948, 56] on div "$0.00" at bounding box center [918, 59] width 60 height 19
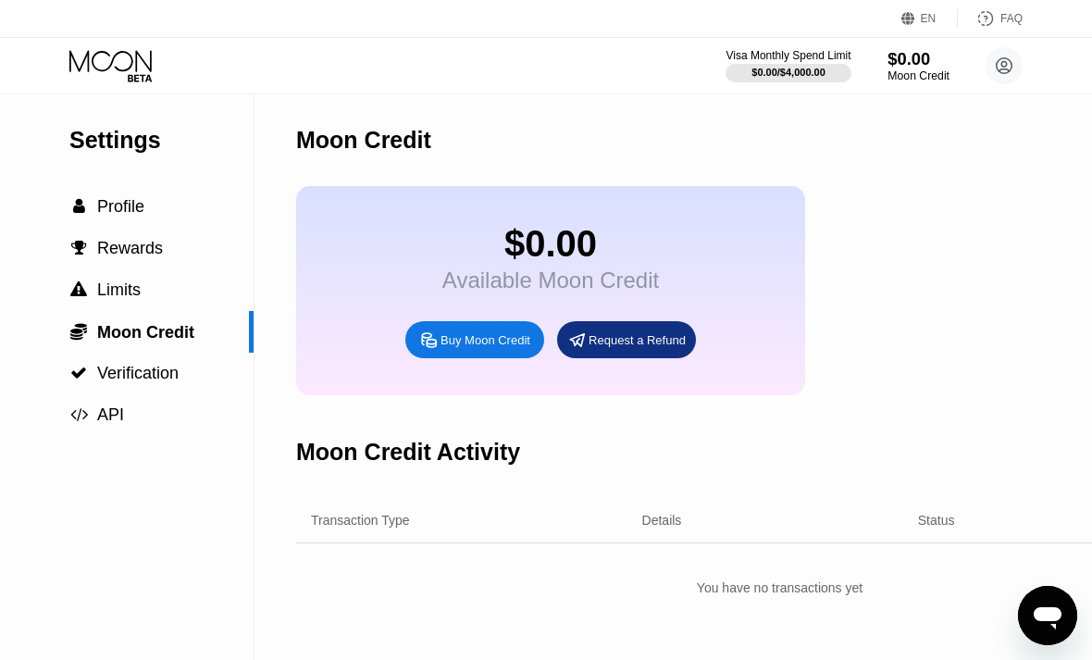
click at [128, 378] on span "Verification" at bounding box center [137, 373] width 81 height 19
